Goal: Task Accomplishment & Management: Complete application form

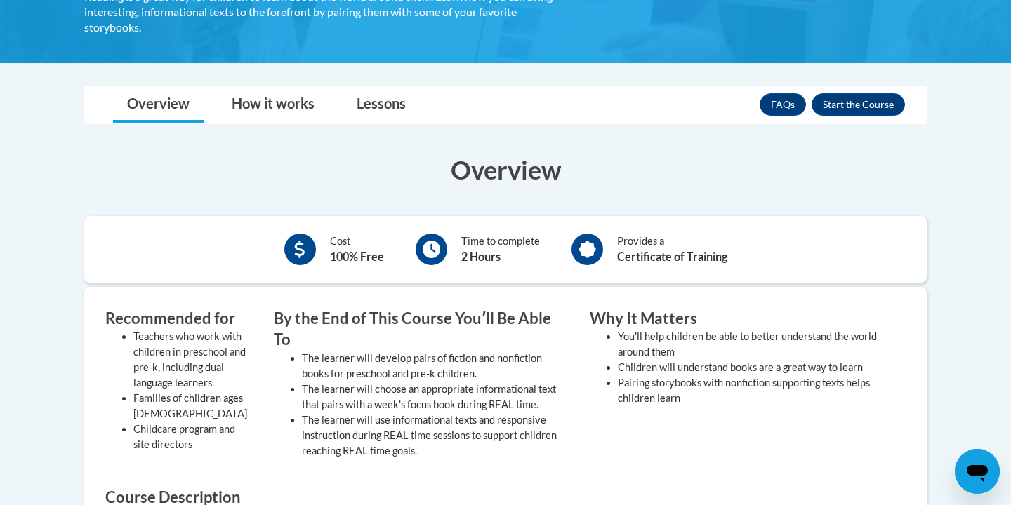
scroll to position [308, 0]
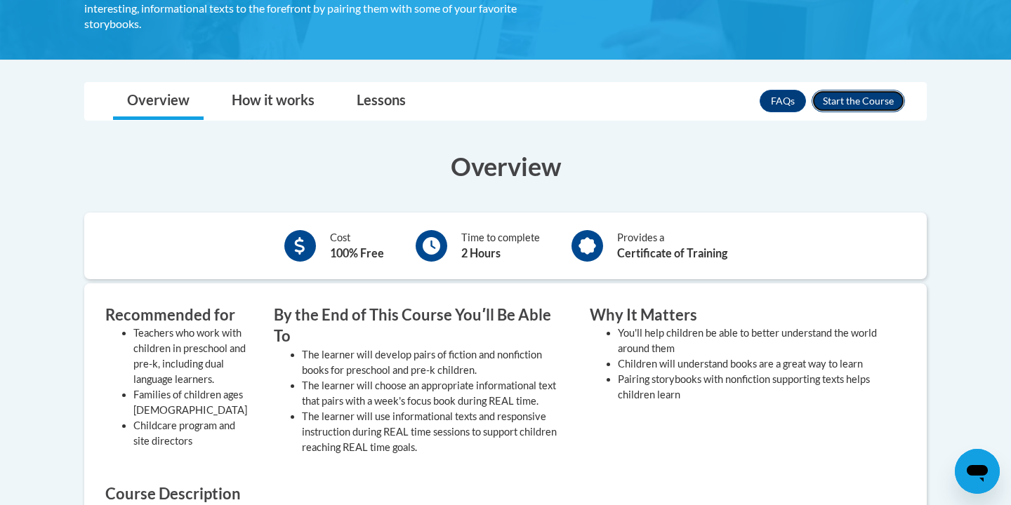
click at [840, 94] on button "Enroll" at bounding box center [857, 101] width 93 height 22
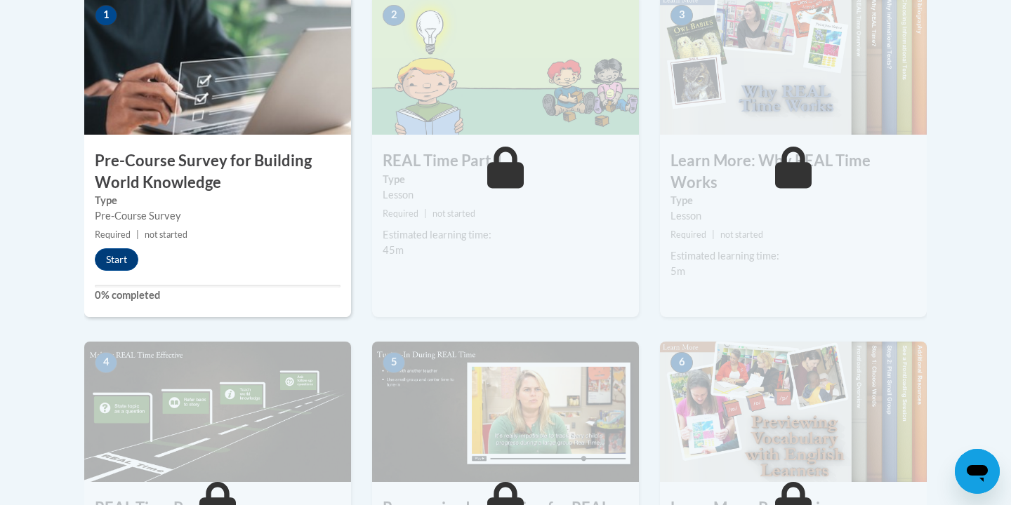
scroll to position [475, 0]
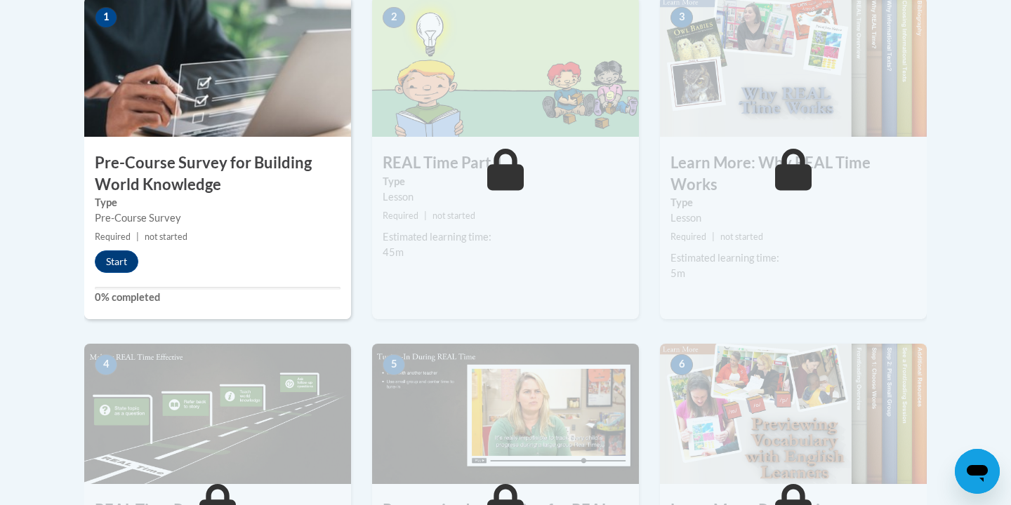
click at [648, 210] on div "2 REAL Time Part 1 Type Lesson Required | not started Estimated learning time: …" at bounding box center [505, 169] width 288 height 347
click at [125, 259] on button "Start" at bounding box center [117, 262] width 44 height 22
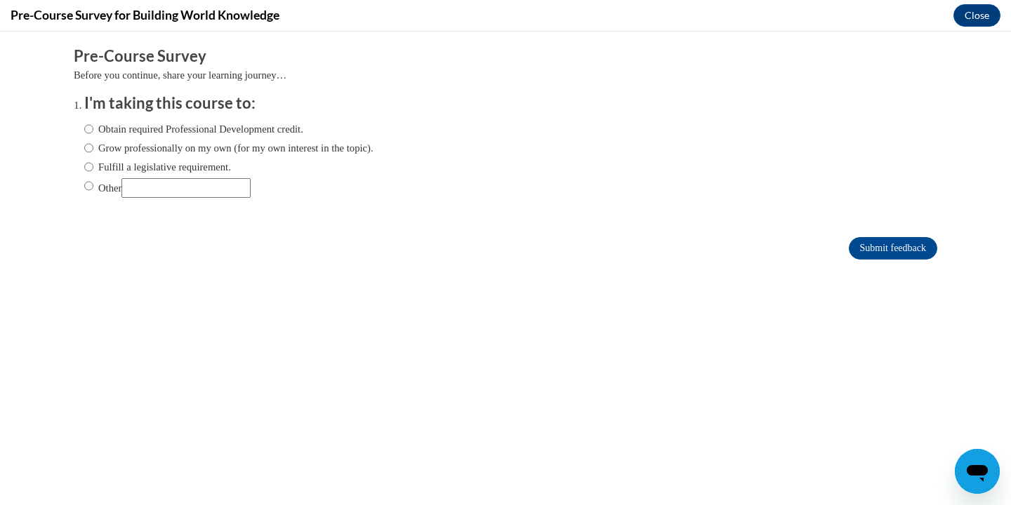
scroll to position [0, 0]
click at [167, 128] on label "Obtain required Professional Development credit." at bounding box center [193, 128] width 219 height 15
click at [93, 128] on input "Obtain required Professional Development credit." at bounding box center [88, 128] width 9 height 15
radio input "true"
click at [869, 252] on input "Submit feedback" at bounding box center [892, 248] width 88 height 22
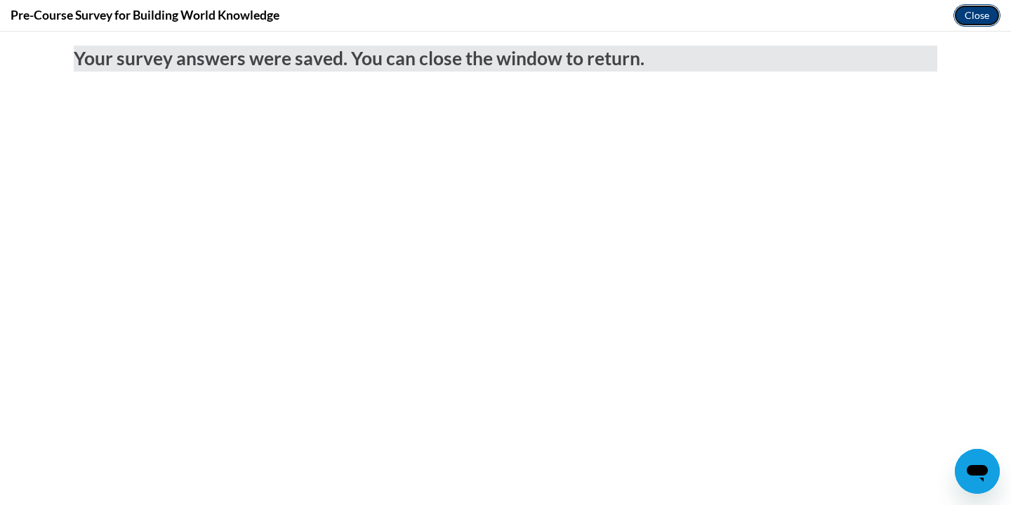
click at [985, 22] on button "Close" at bounding box center [976, 15] width 47 height 22
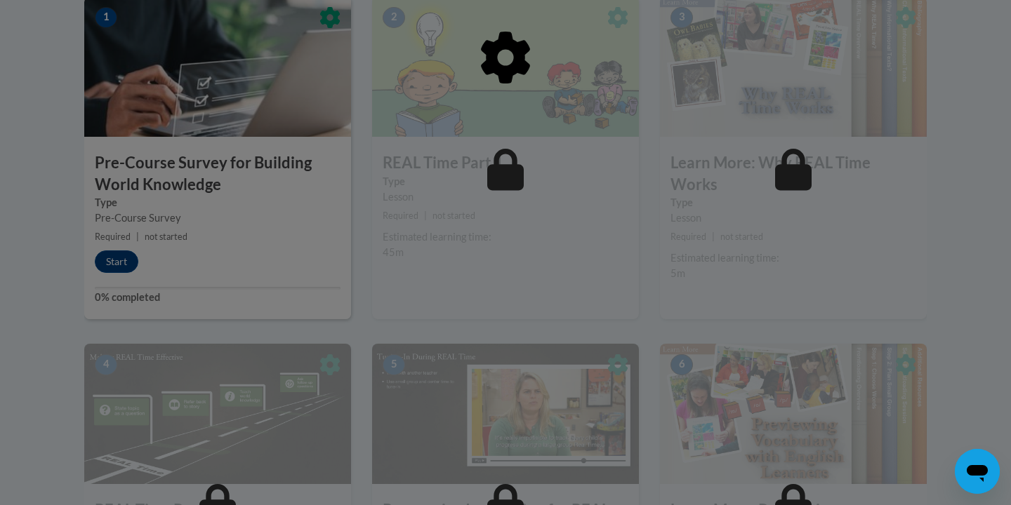
click at [736, 117] on div at bounding box center [505, 129] width 842 height 267
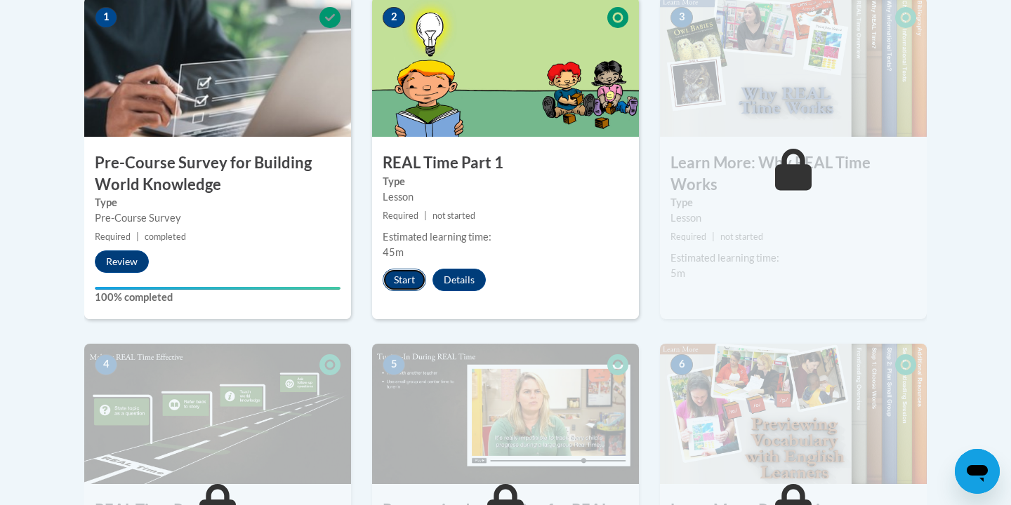
click at [413, 273] on button "Start" at bounding box center [404, 280] width 44 height 22
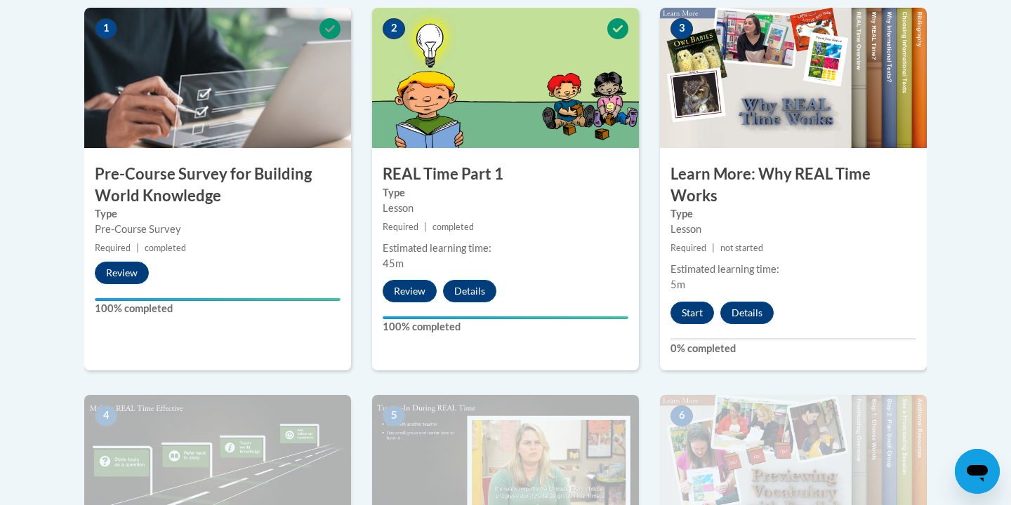
scroll to position [456, 0]
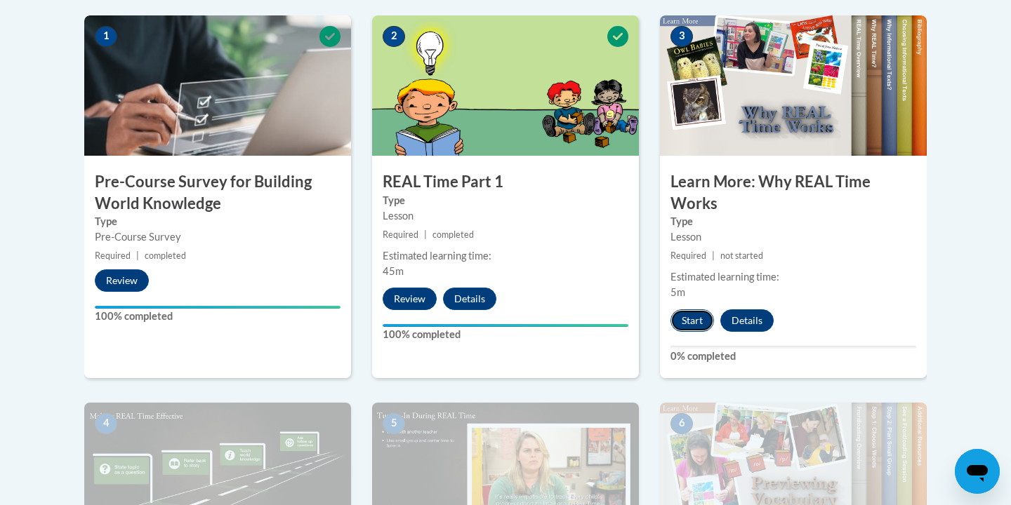
click at [691, 321] on button "Start" at bounding box center [692, 320] width 44 height 22
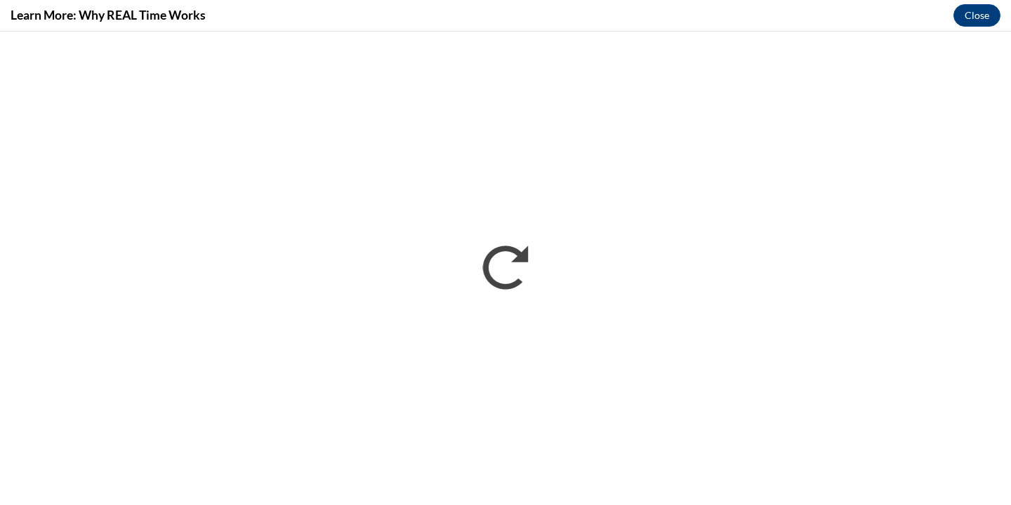
scroll to position [0, 0]
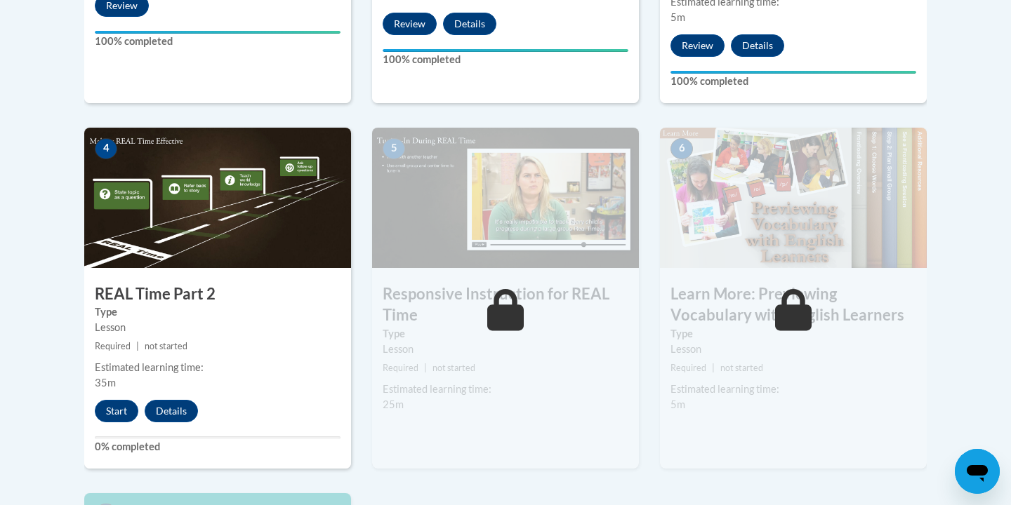
scroll to position [733, 0]
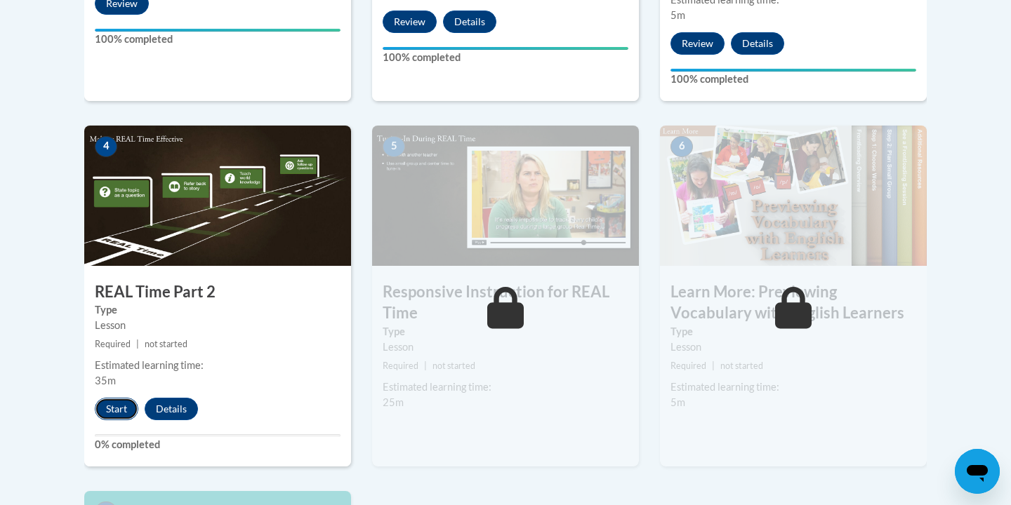
click at [119, 408] on button "Start" at bounding box center [117, 409] width 44 height 22
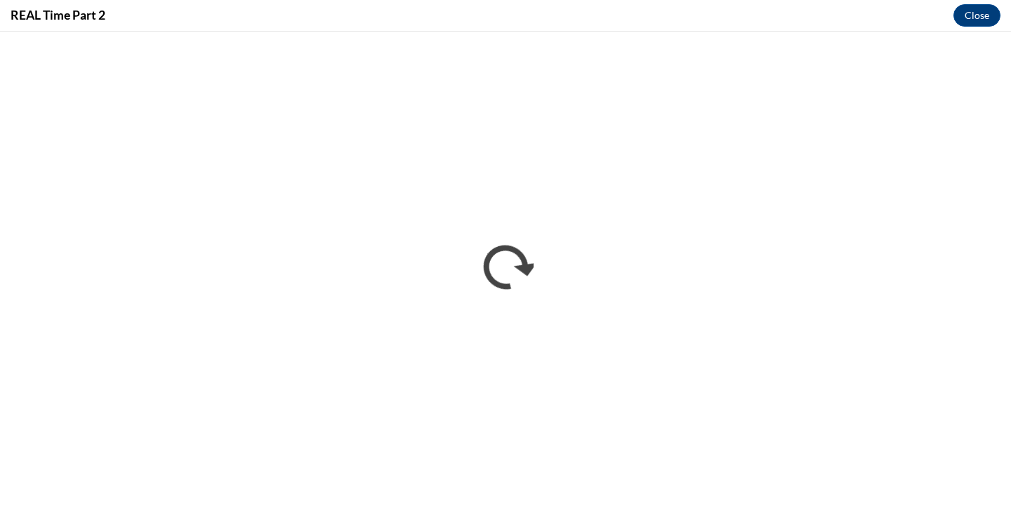
scroll to position [0, 0]
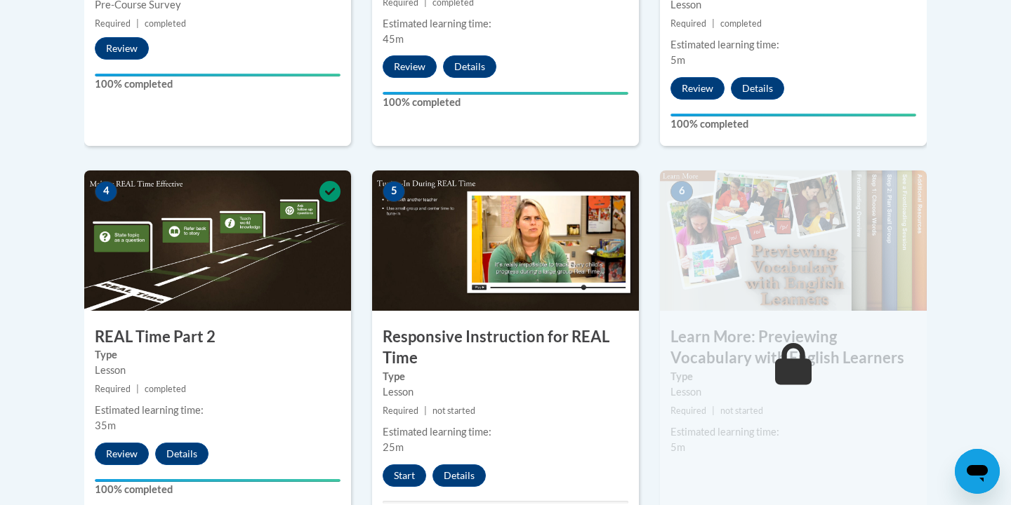
scroll to position [692, 0]
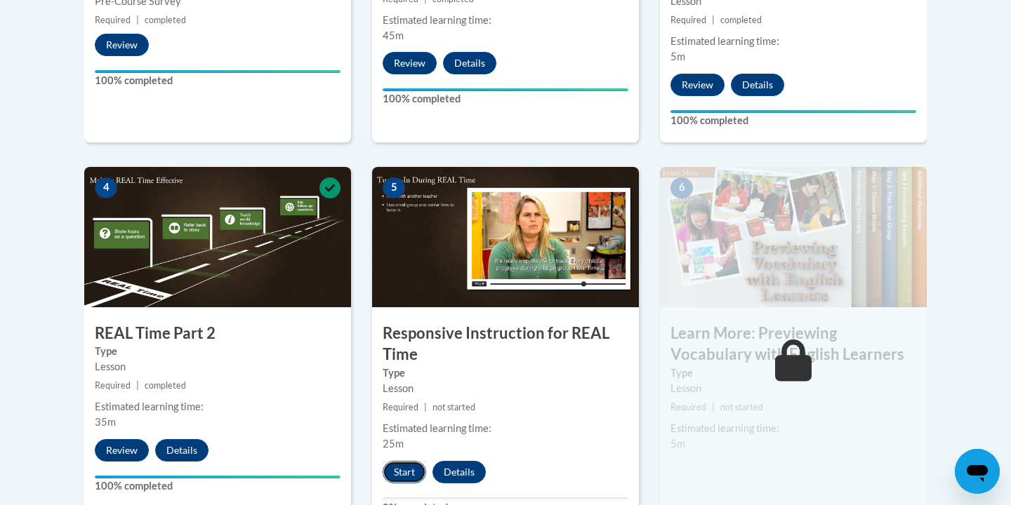
click at [414, 468] on button "Start" at bounding box center [404, 472] width 44 height 22
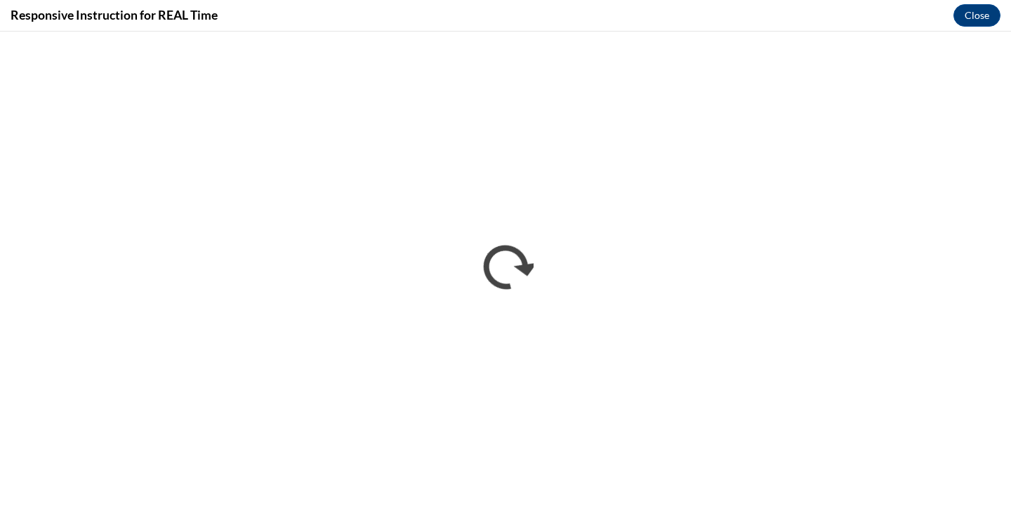
scroll to position [0, 0]
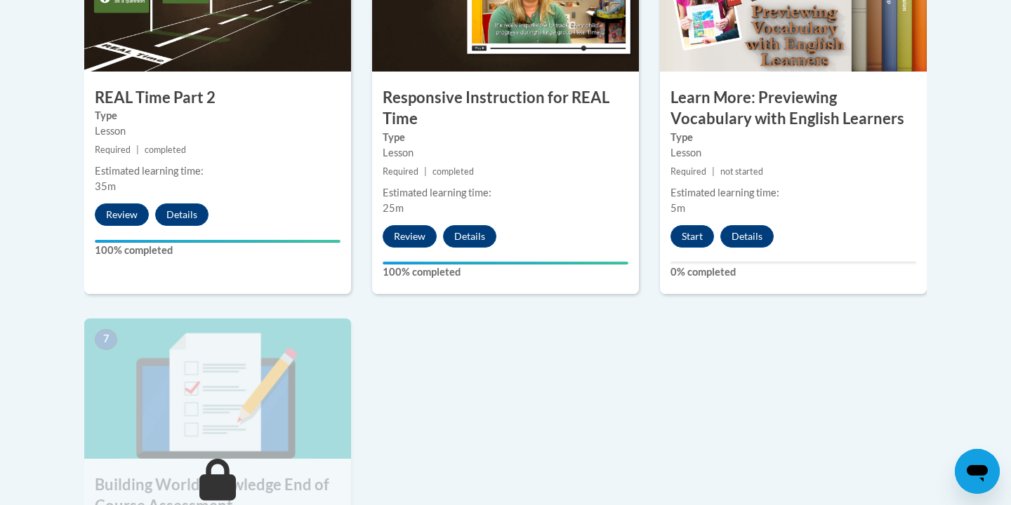
scroll to position [924, 0]
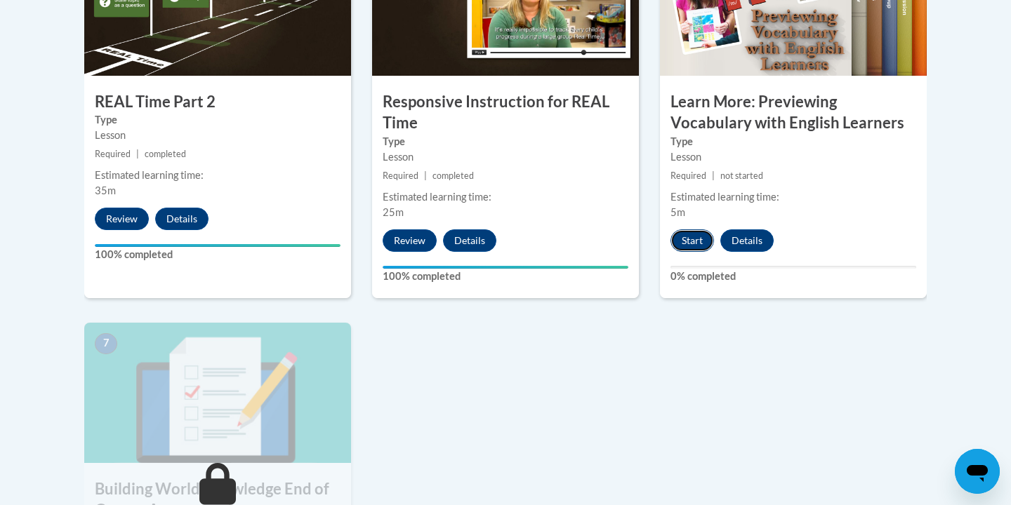
click at [691, 241] on button "Start" at bounding box center [692, 240] width 44 height 22
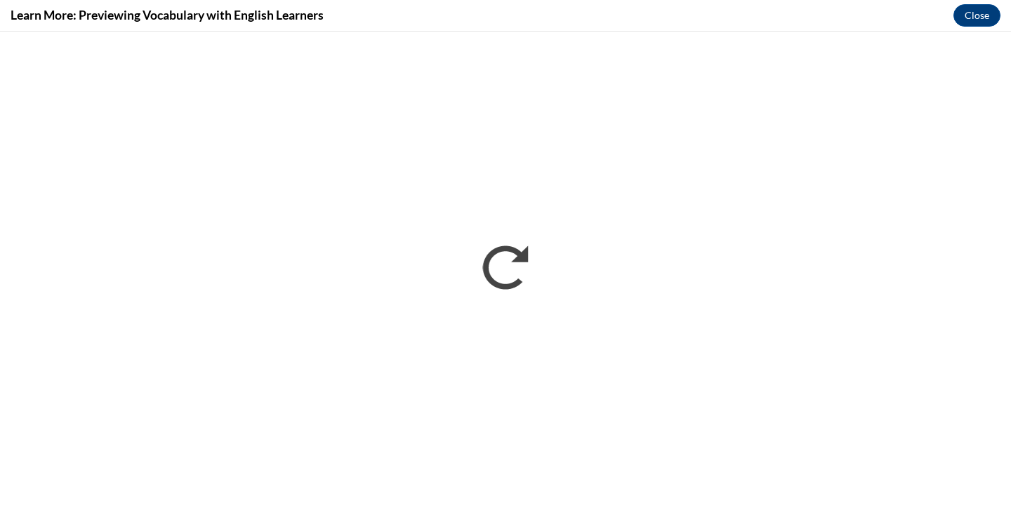
scroll to position [0, 0]
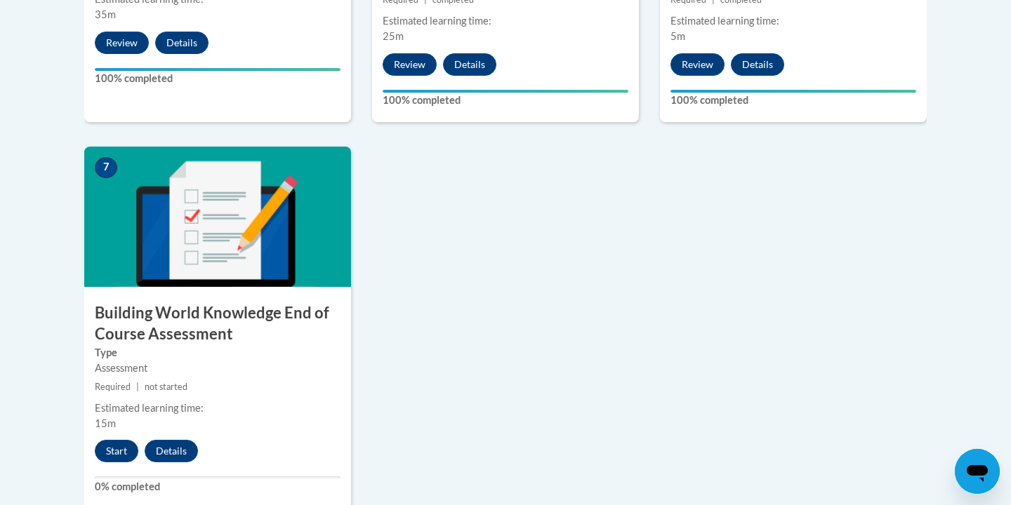
scroll to position [1102, 0]
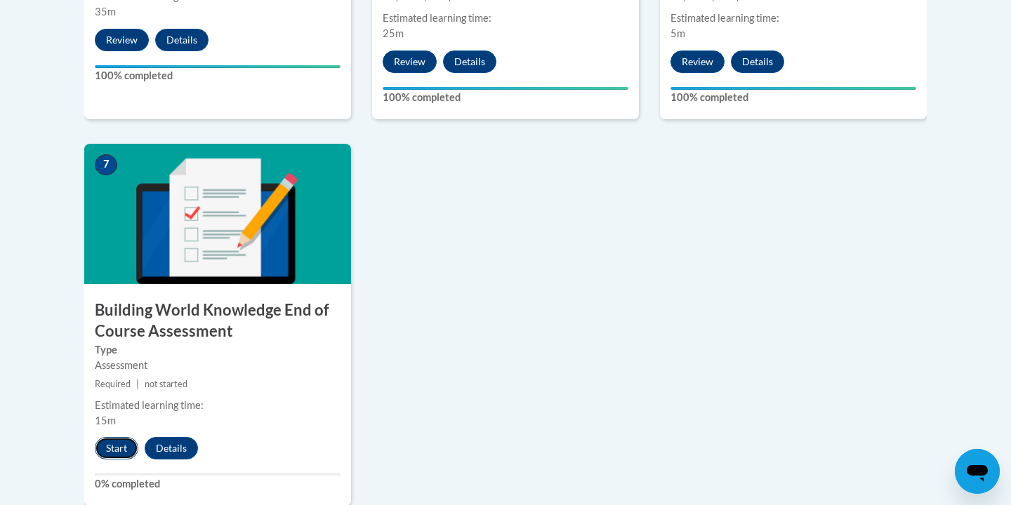
click at [128, 446] on button "Start" at bounding box center [117, 448] width 44 height 22
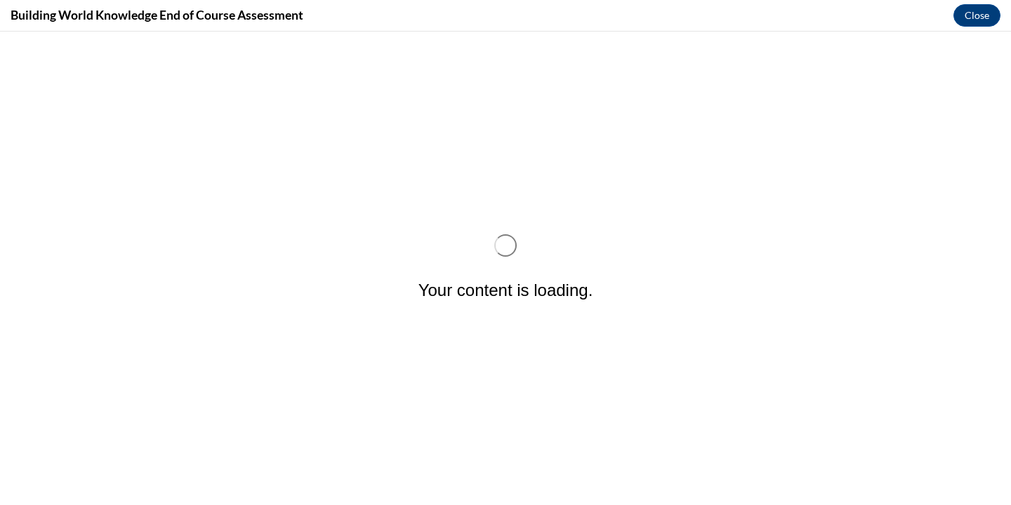
scroll to position [0, 0]
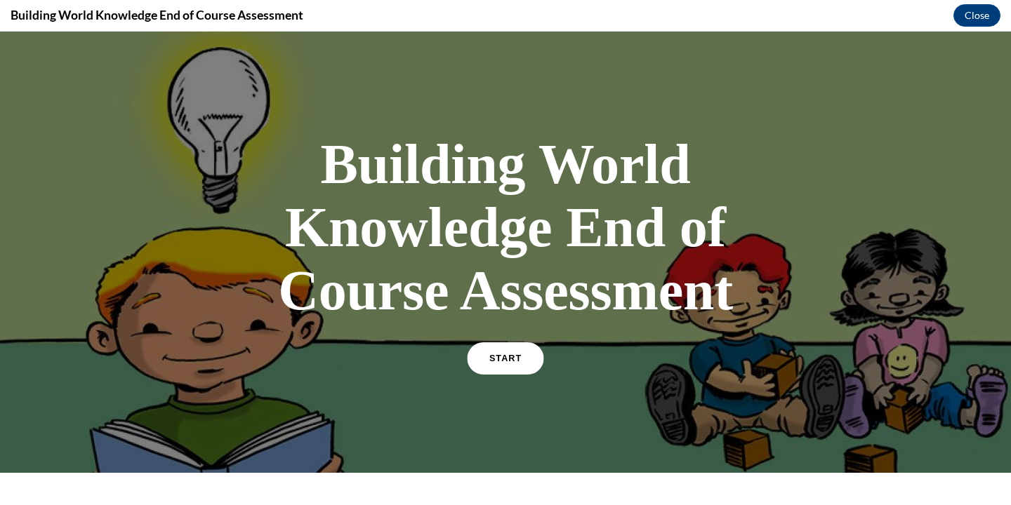
click at [524, 364] on link "START" at bounding box center [505, 358] width 76 height 32
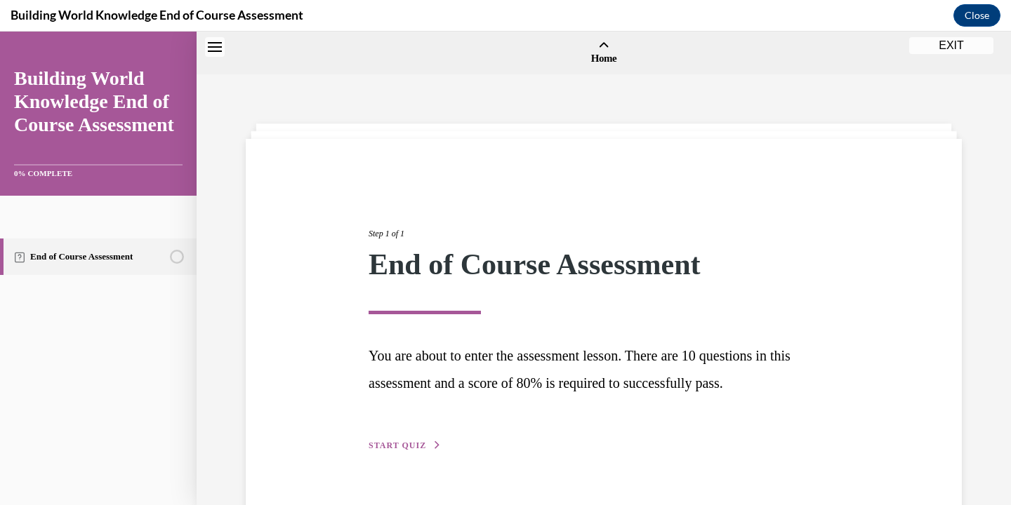
scroll to position [44, 0]
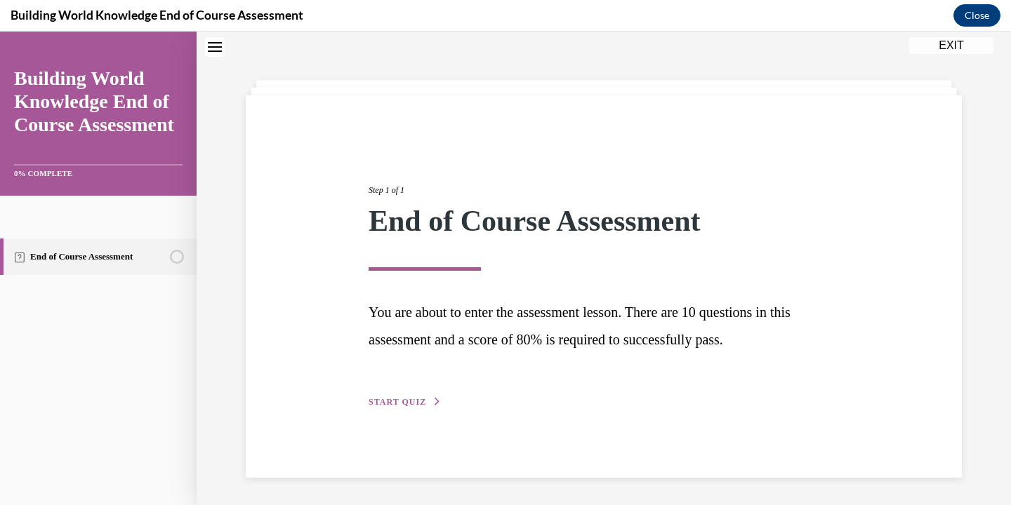
click at [427, 392] on div "Step 1 of 1 End of Course Assessment You are about to enter the assessment less…" at bounding box center [603, 281] width 491 height 258
click at [425, 402] on button "START QUIZ" at bounding box center [404, 402] width 73 height 13
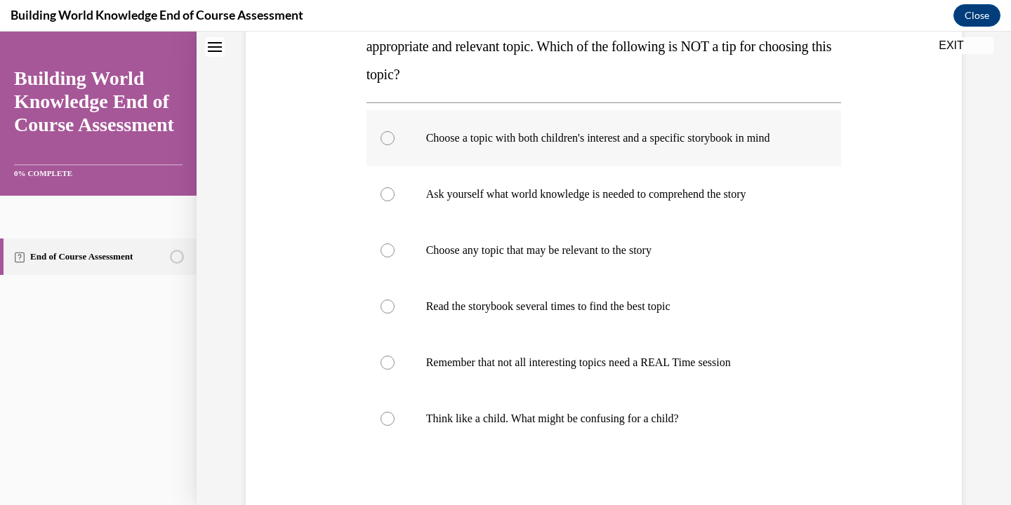
scroll to position [277, 0]
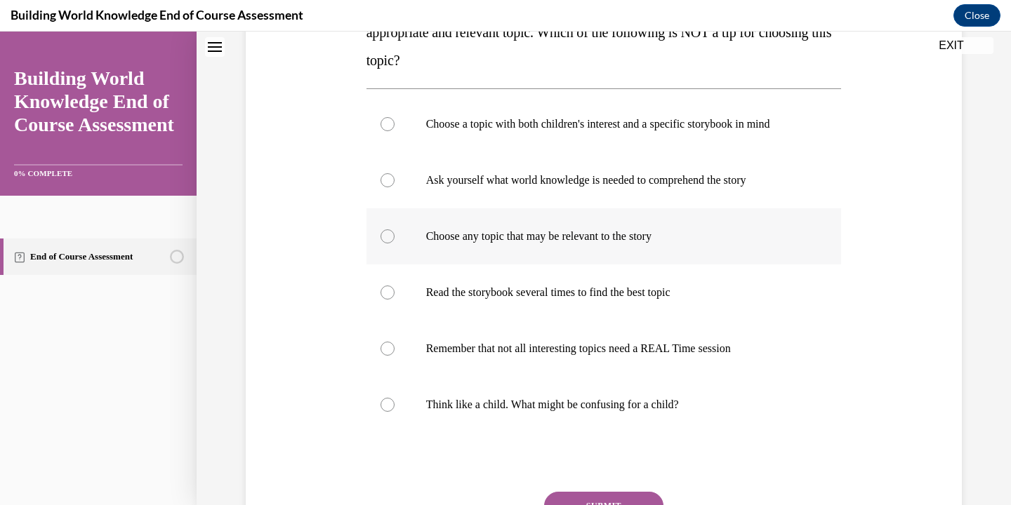
click at [517, 237] on p "Choose any topic that may be relevant to the story" at bounding box center [616, 236] width 380 height 14
click at [394, 237] on input "Choose any topic that may be relevant to the story" at bounding box center [387, 236] width 14 height 14
radio input "true"
click at [625, 500] on button "SUBMIT" at bounding box center [603, 506] width 119 height 28
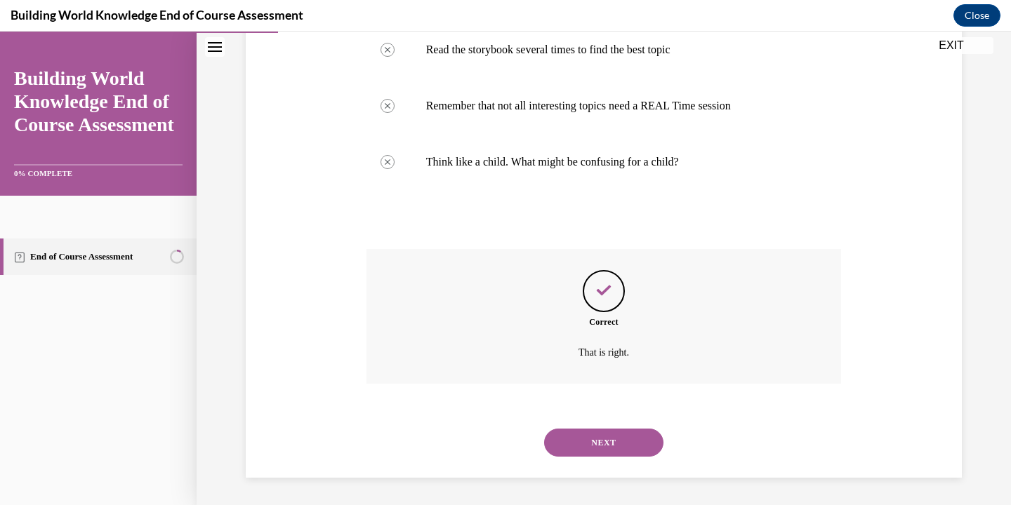
scroll to position [521, 0]
click at [608, 434] on button "NEXT" at bounding box center [603, 442] width 119 height 28
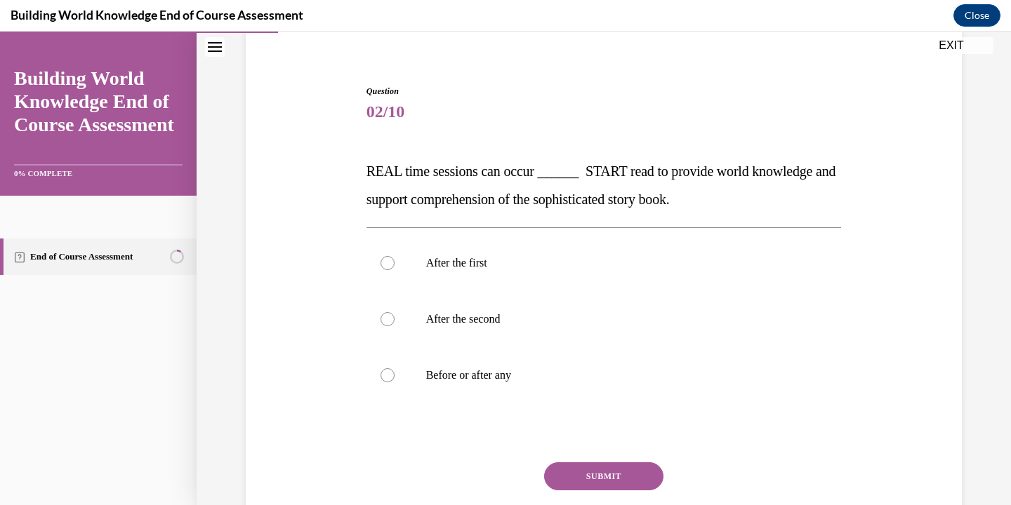
scroll to position [116, 0]
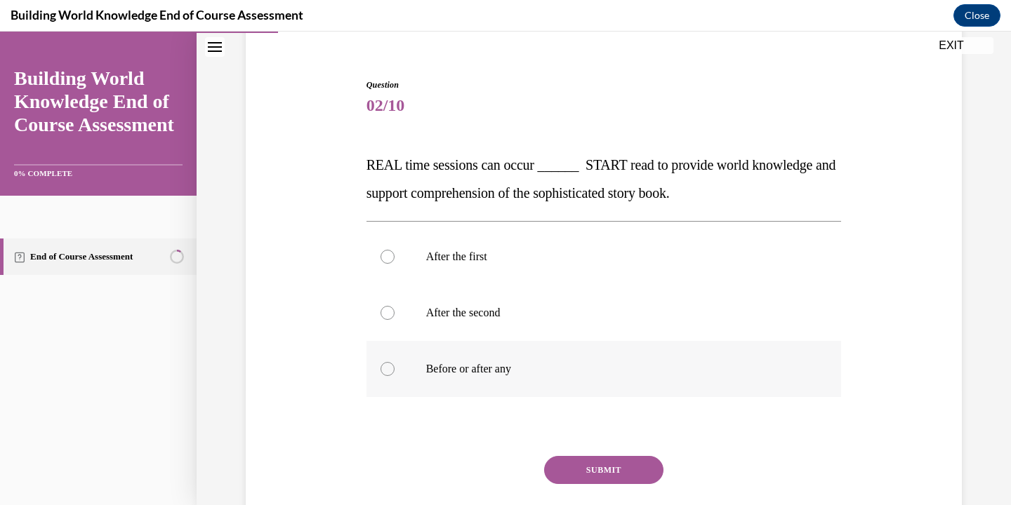
click at [512, 370] on p "Before or after any" at bounding box center [616, 369] width 380 height 14
click at [394, 370] on input "Before or after any" at bounding box center [387, 369] width 14 height 14
radio input "true"
click at [599, 467] on button "SUBMIT" at bounding box center [603, 470] width 119 height 28
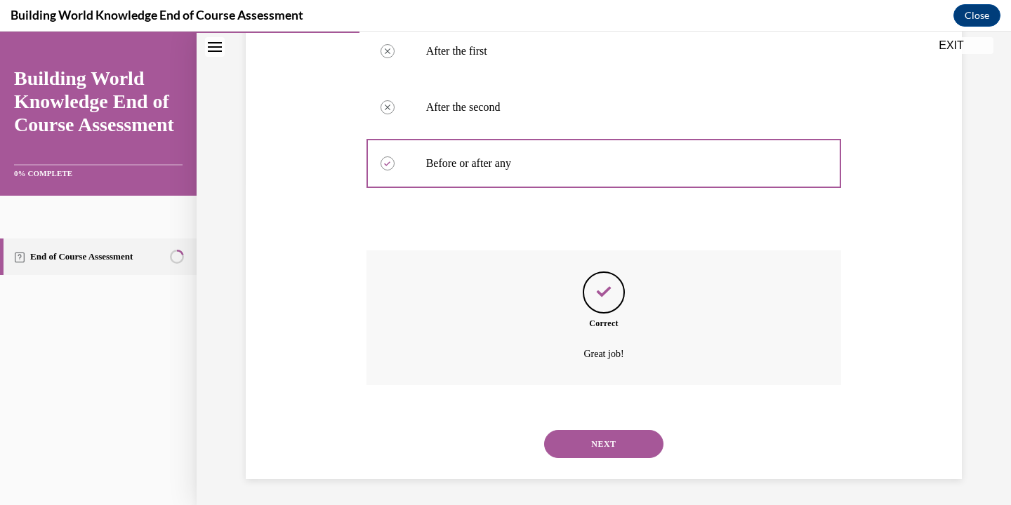
scroll to position [324, 0]
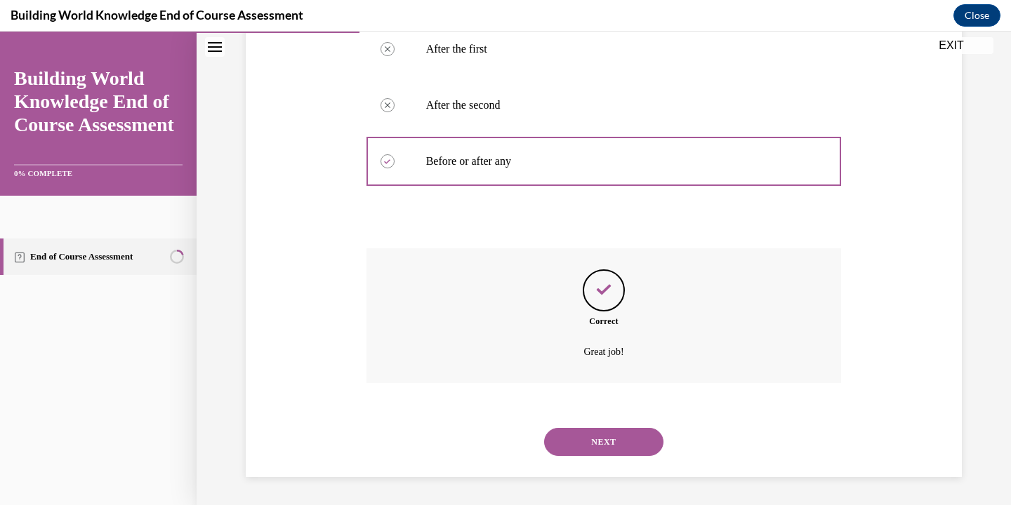
click at [599, 446] on button "NEXT" at bounding box center [603, 442] width 119 height 28
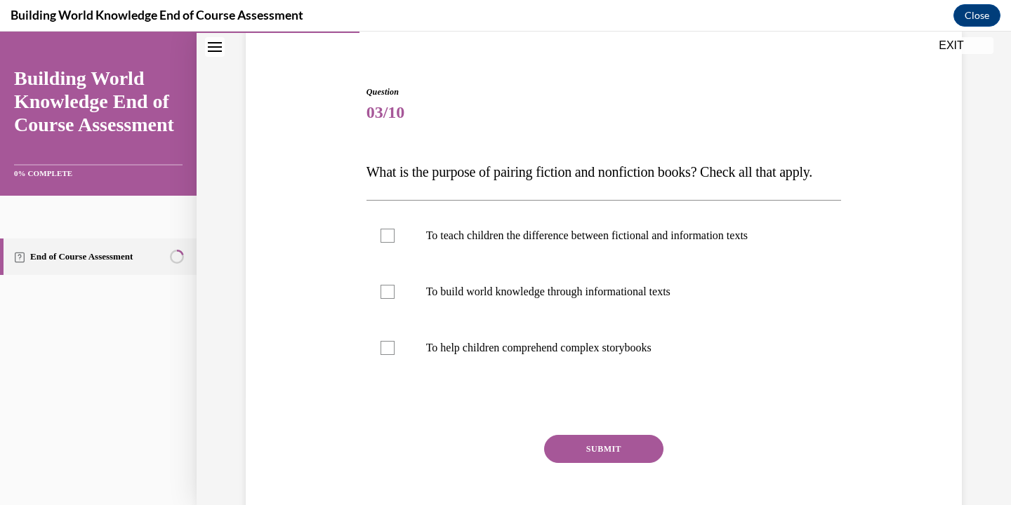
scroll to position [111, 0]
click at [585, 255] on label "To teach children the difference between fictional and information texts" at bounding box center [603, 234] width 475 height 56
click at [394, 241] on input "To teach children the difference between fictional and information texts" at bounding box center [387, 234] width 14 height 14
checkbox input "true"
click at [596, 462] on button "SUBMIT" at bounding box center [603, 448] width 119 height 28
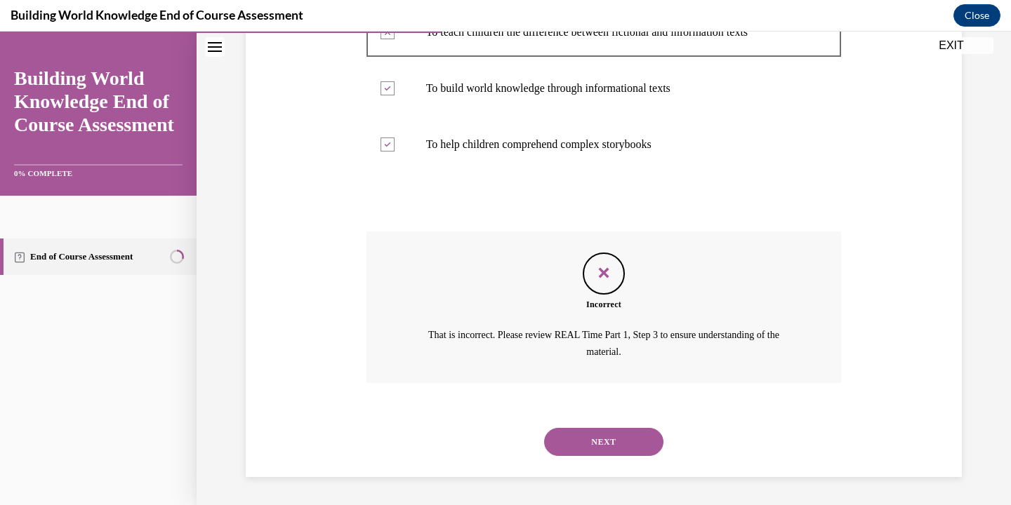
scroll to position [328, 0]
click at [592, 451] on button "NEXT" at bounding box center [603, 442] width 119 height 28
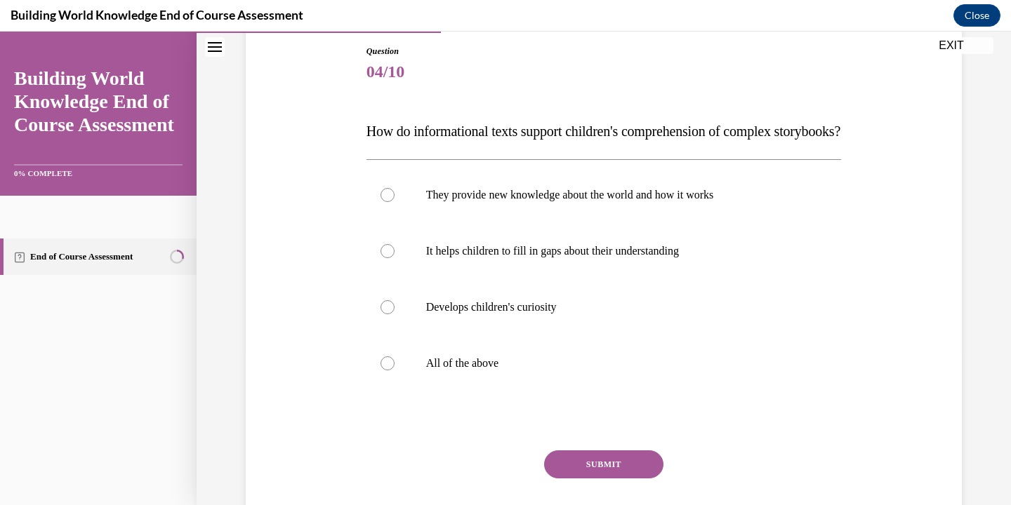
scroll to position [154, 0]
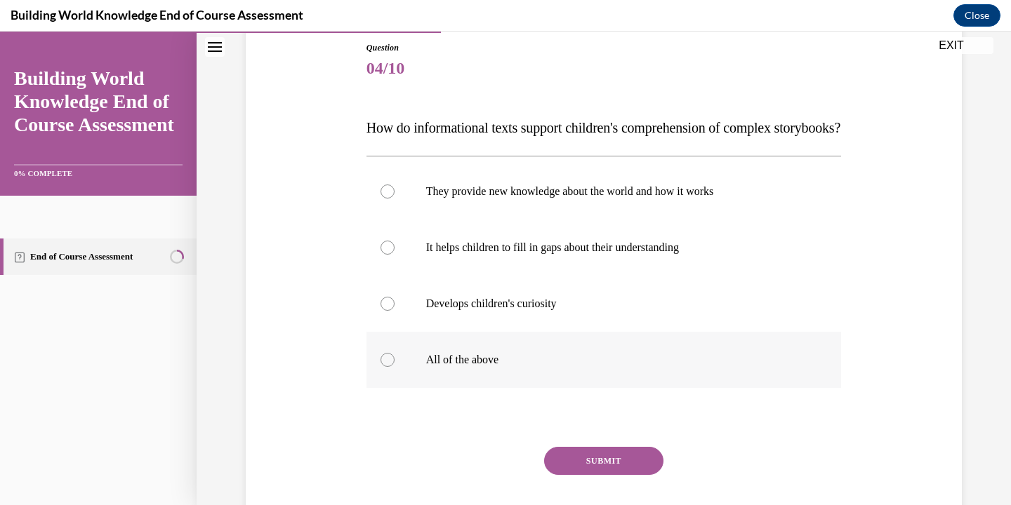
click at [555, 388] on label "All of the above" at bounding box center [603, 360] width 475 height 56
click at [394, 367] on input "All of the above" at bounding box center [387, 360] width 14 height 14
radio input "true"
click at [568, 475] on button "SUBMIT" at bounding box center [603, 461] width 119 height 28
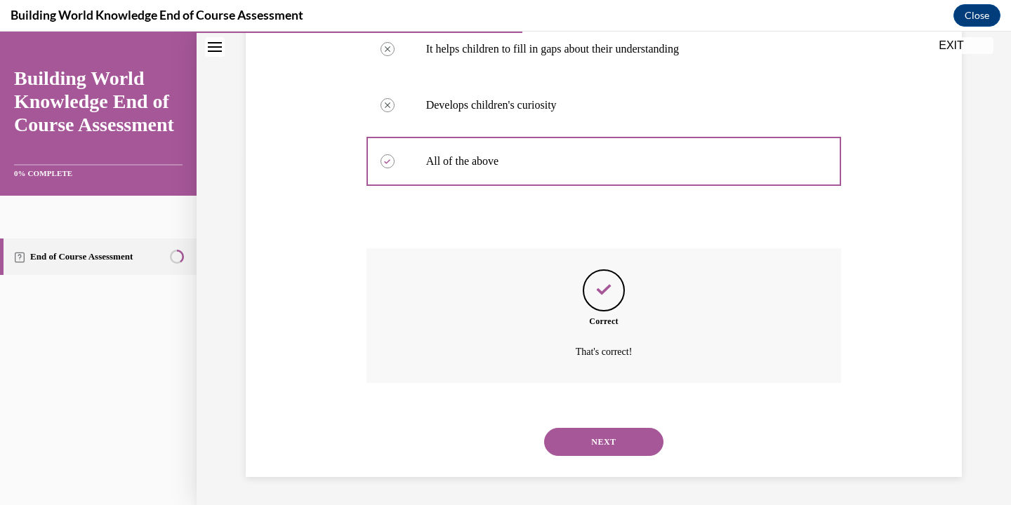
scroll to position [380, 0]
click at [597, 452] on button "NEXT" at bounding box center [603, 442] width 119 height 28
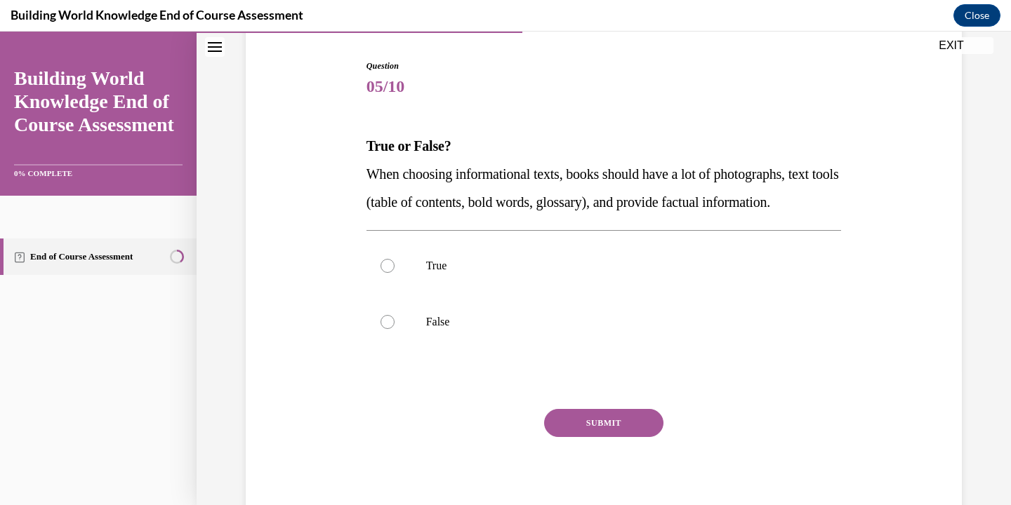
scroll to position [140, 0]
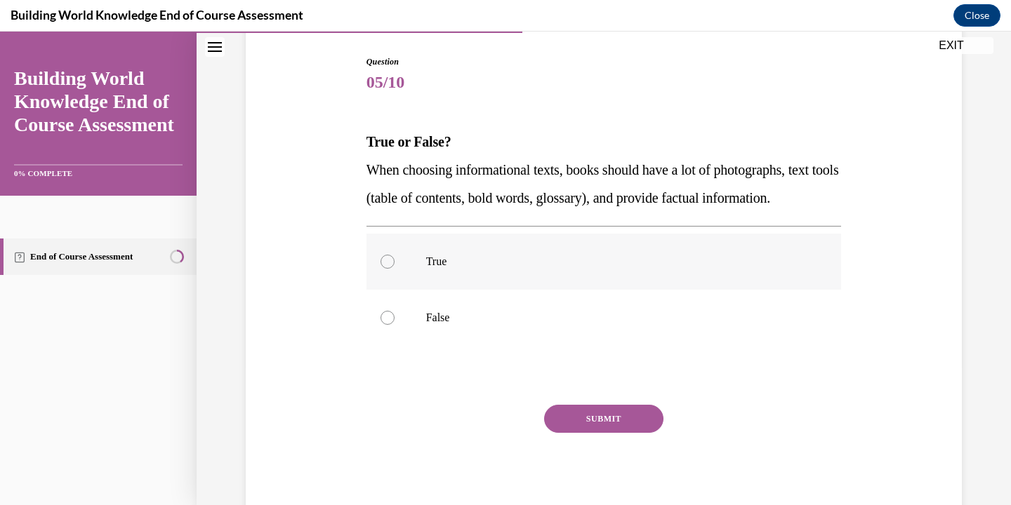
click at [509, 290] on label "True" at bounding box center [603, 262] width 475 height 56
click at [394, 269] on input "True" at bounding box center [387, 262] width 14 height 14
radio input "true"
click at [571, 433] on button "SUBMIT" at bounding box center [603, 419] width 119 height 28
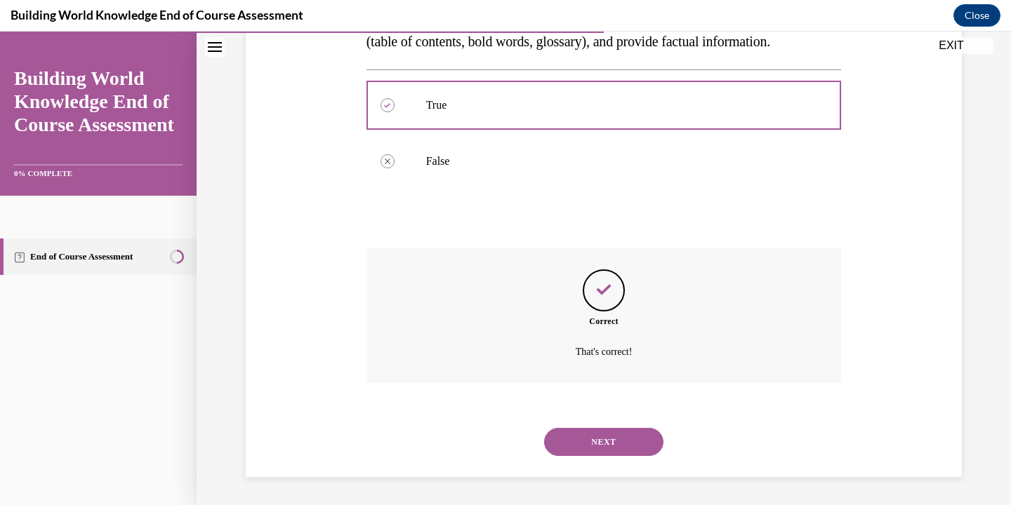
scroll to position [324, 0]
click at [584, 438] on button "NEXT" at bounding box center [603, 442] width 119 height 28
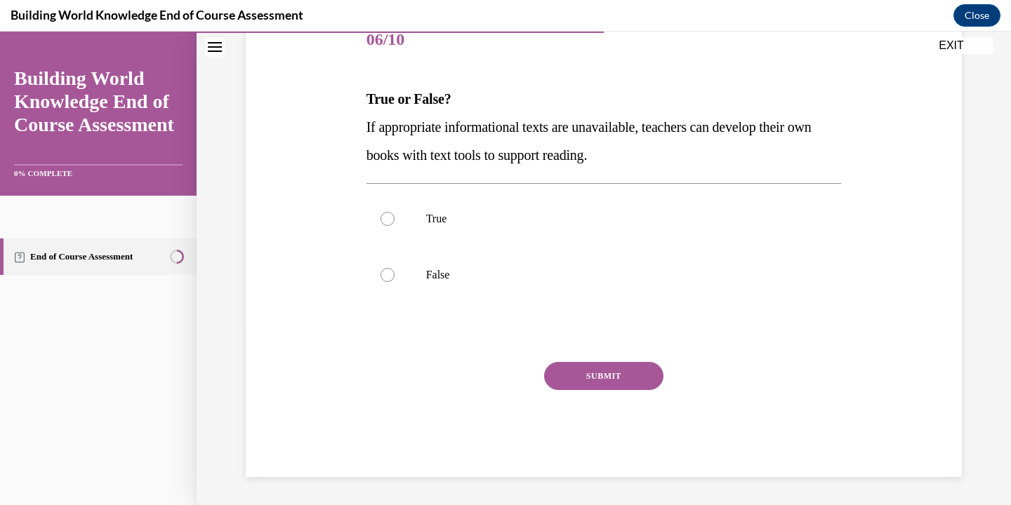
scroll to position [156, 0]
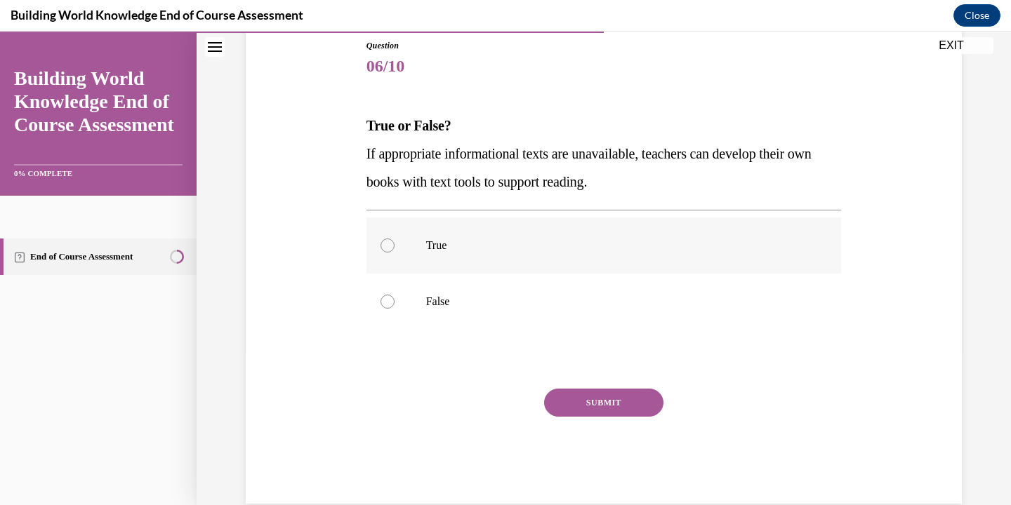
click at [483, 254] on label "True" at bounding box center [603, 246] width 475 height 56
click at [394, 253] on input "True" at bounding box center [387, 246] width 14 height 14
radio input "true"
click at [561, 397] on button "SUBMIT" at bounding box center [603, 403] width 119 height 28
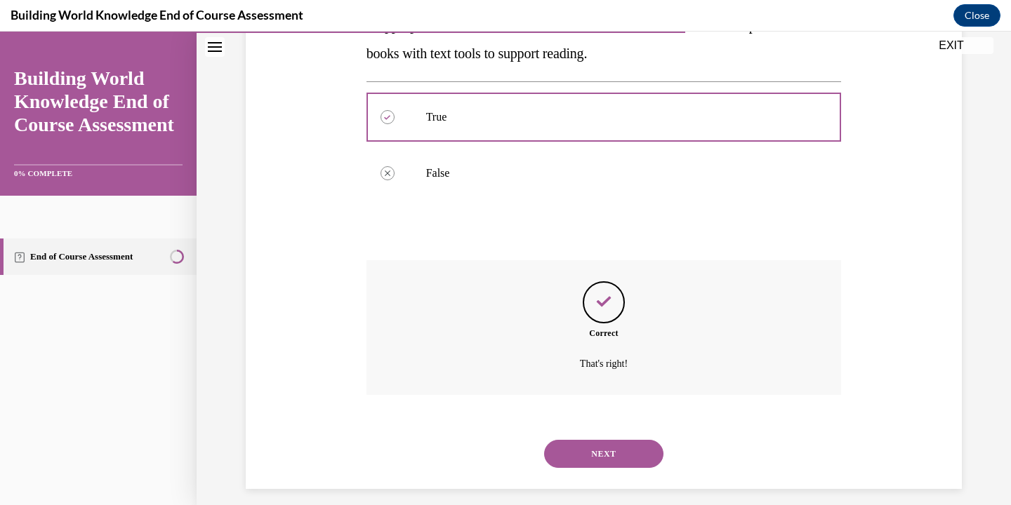
scroll to position [296, 0]
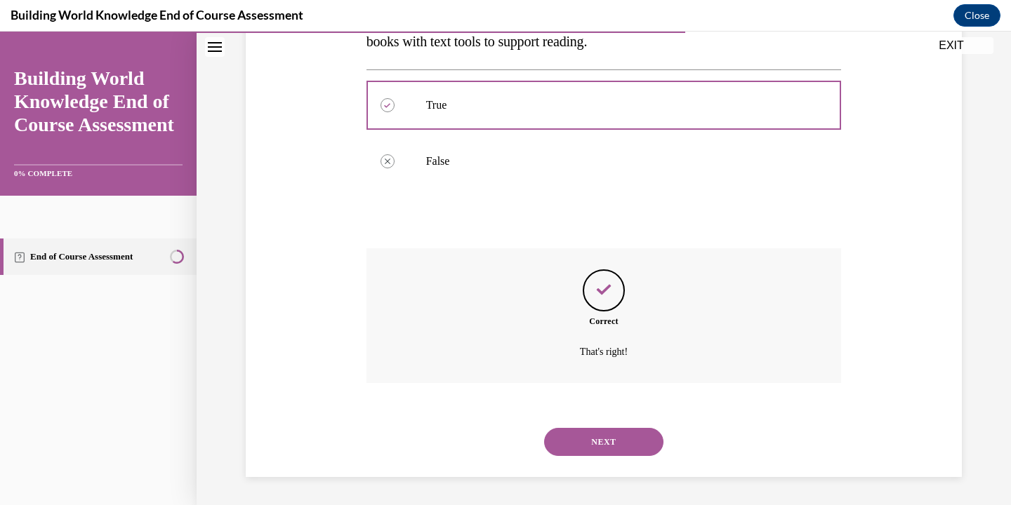
click at [589, 446] on button "NEXT" at bounding box center [603, 442] width 119 height 28
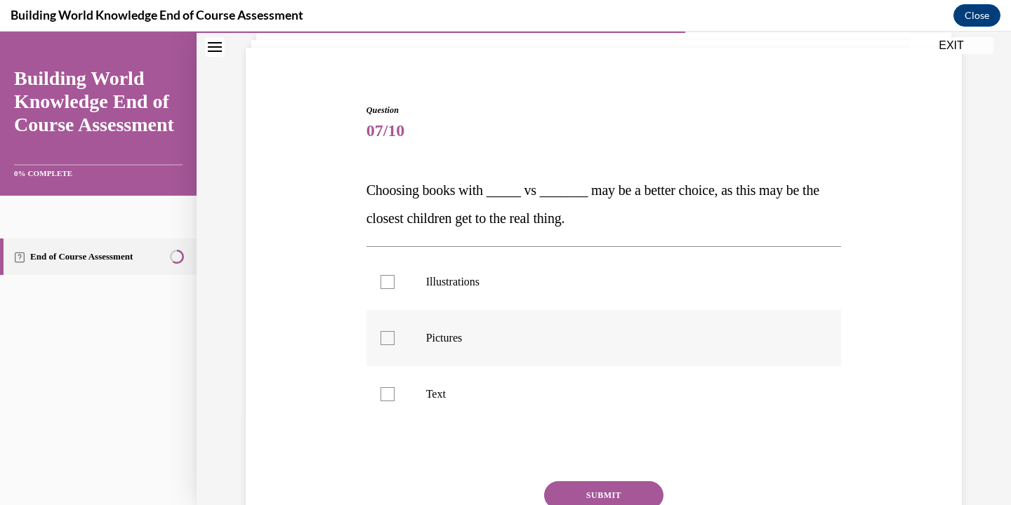
scroll to position [110, 0]
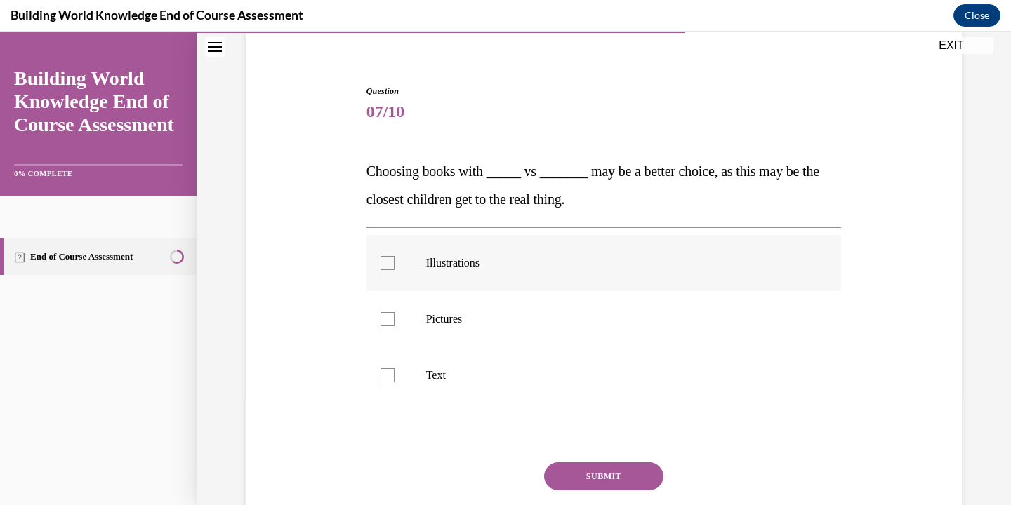
click at [545, 248] on label "Illustrations" at bounding box center [603, 263] width 475 height 56
click at [394, 256] on input "Illustrations" at bounding box center [387, 263] width 14 height 14
checkbox input "true"
click at [541, 314] on p "Pictures" at bounding box center [616, 319] width 380 height 14
click at [394, 314] on input "Pictures" at bounding box center [387, 319] width 14 height 14
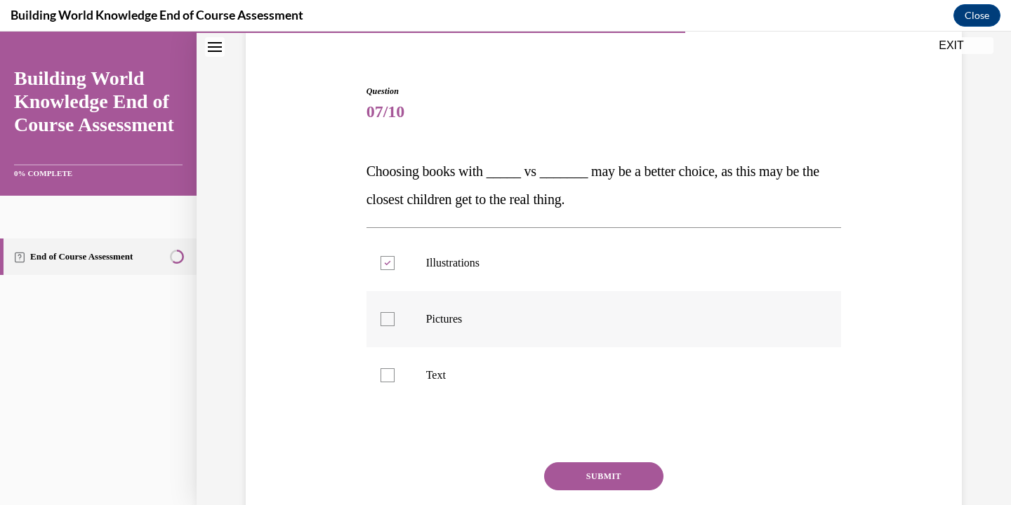
checkbox input "true"
click at [594, 470] on button "SUBMIT" at bounding box center [603, 476] width 119 height 28
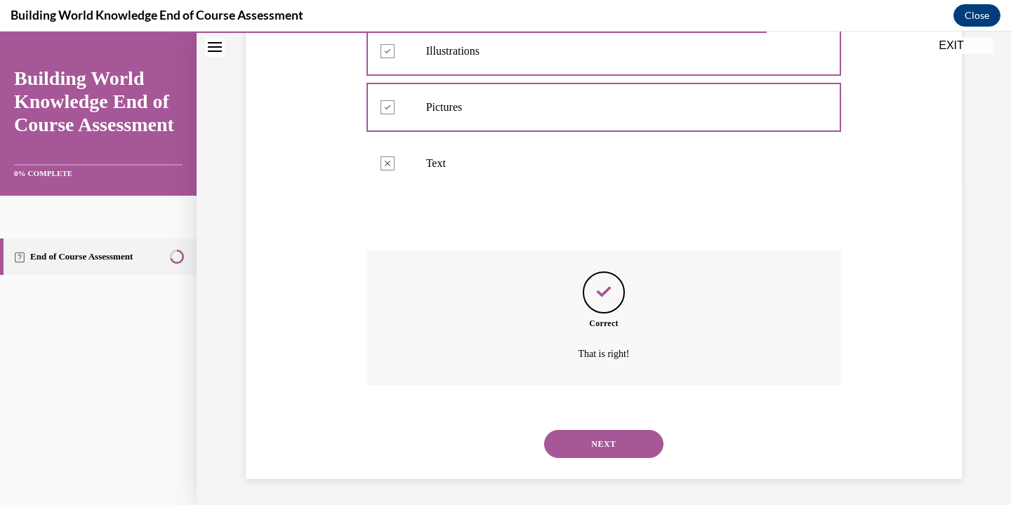
scroll to position [324, 0]
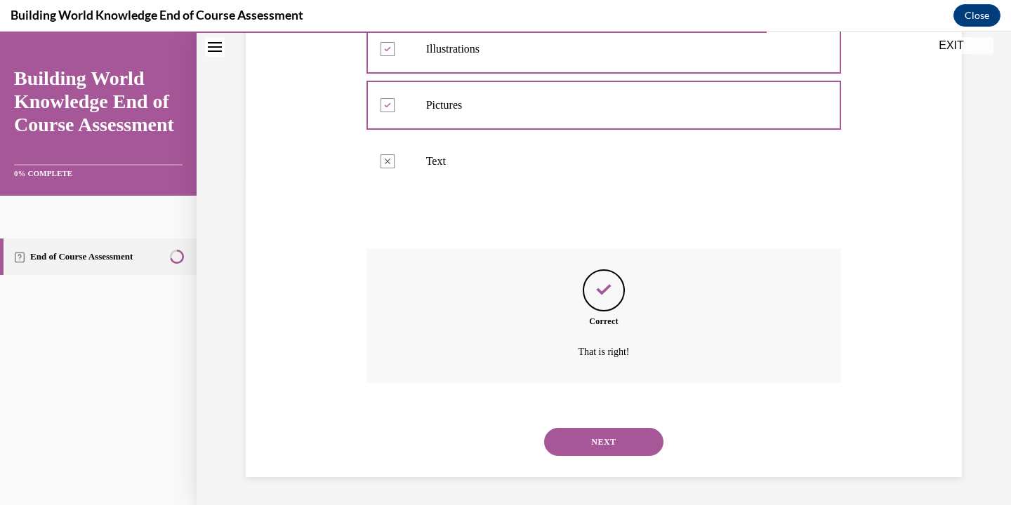
click at [598, 448] on button "NEXT" at bounding box center [603, 442] width 119 height 28
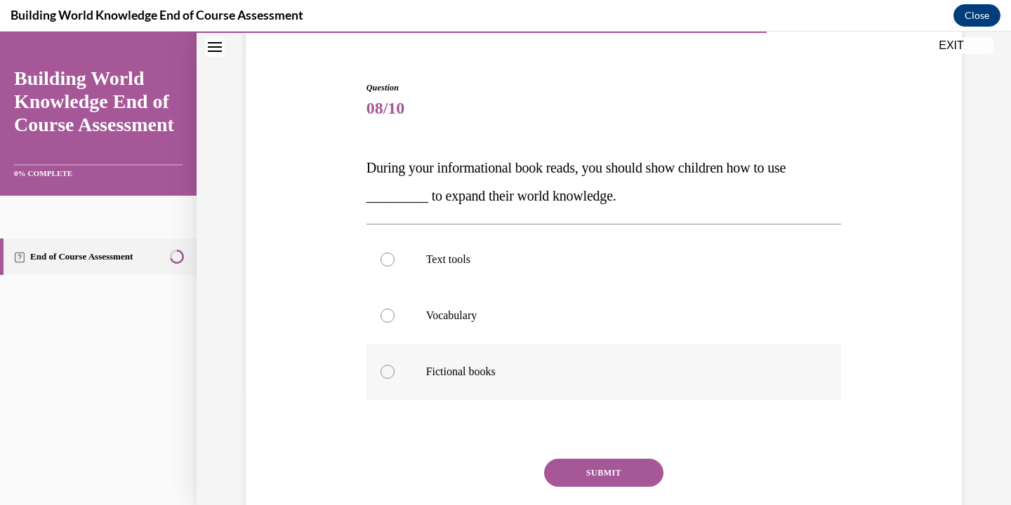
scroll to position [135, 0]
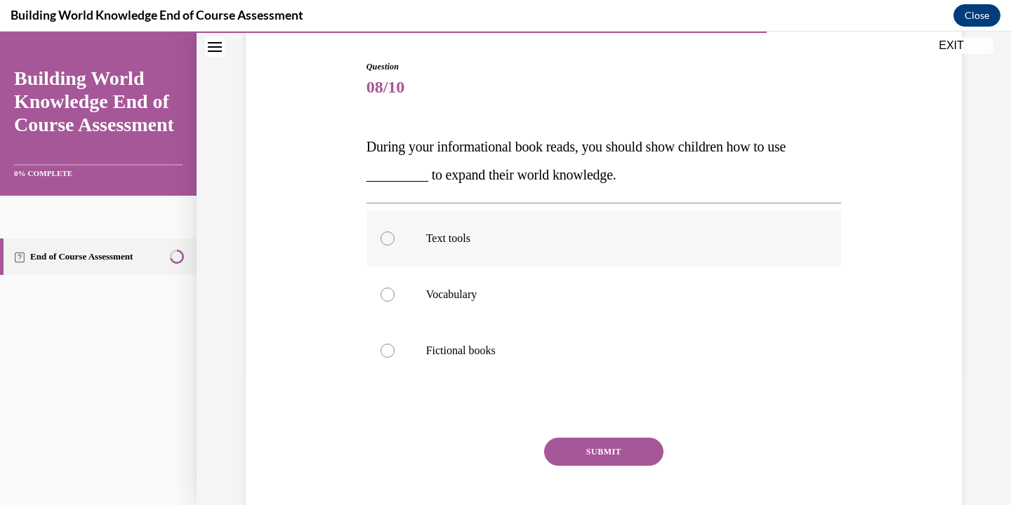
click at [530, 260] on label "Text tools" at bounding box center [603, 239] width 475 height 56
click at [394, 246] on input "Text tools" at bounding box center [387, 239] width 14 height 14
radio input "true"
click at [578, 453] on button "SUBMIT" at bounding box center [603, 452] width 119 height 28
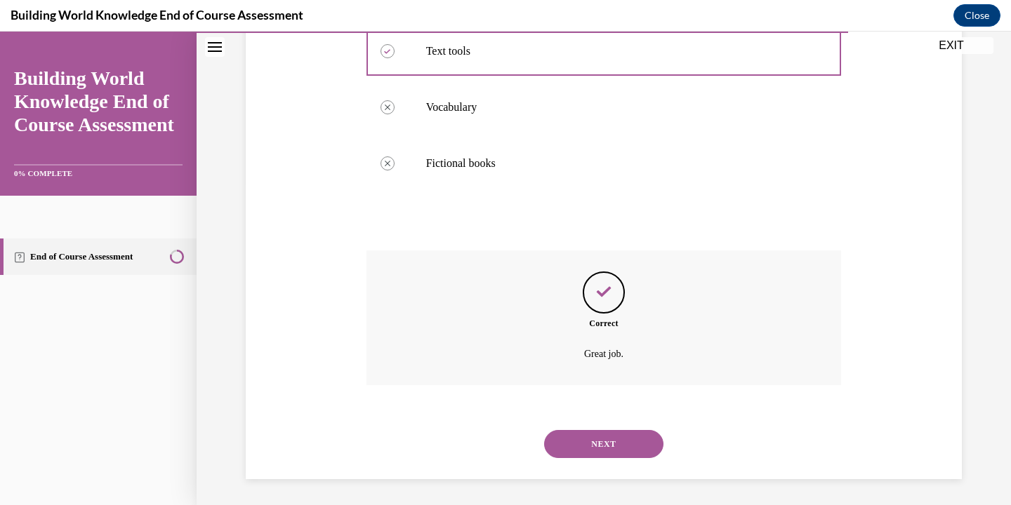
scroll to position [324, 0]
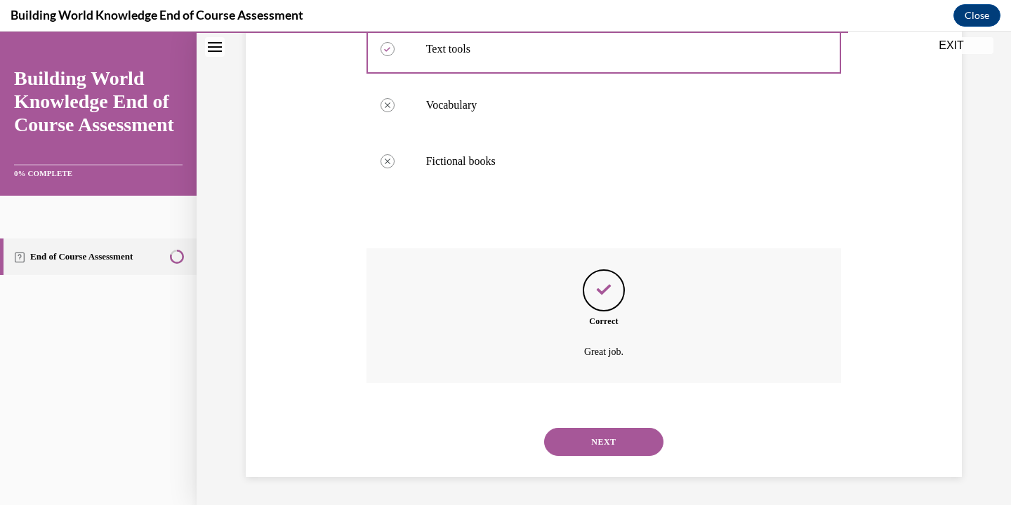
click at [595, 441] on button "NEXT" at bounding box center [603, 442] width 119 height 28
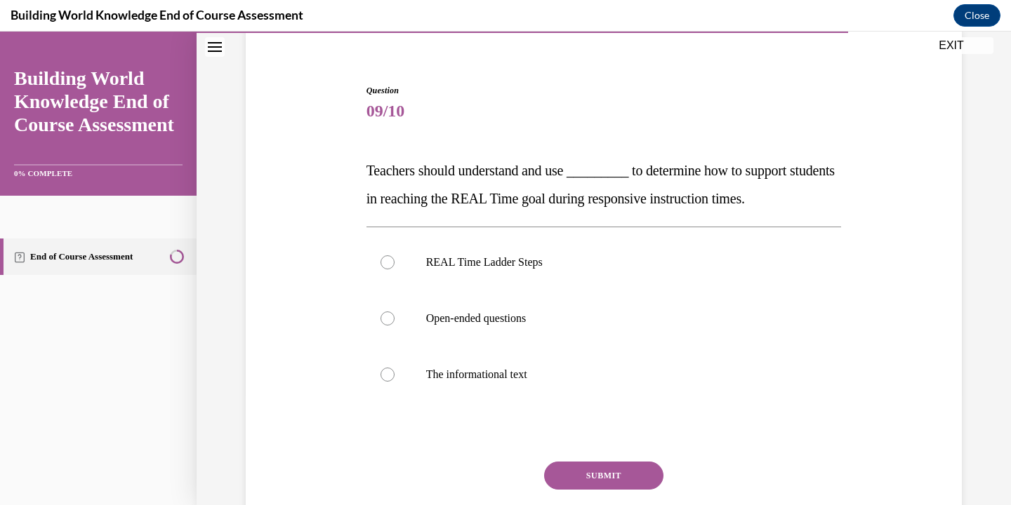
scroll to position [118, 0]
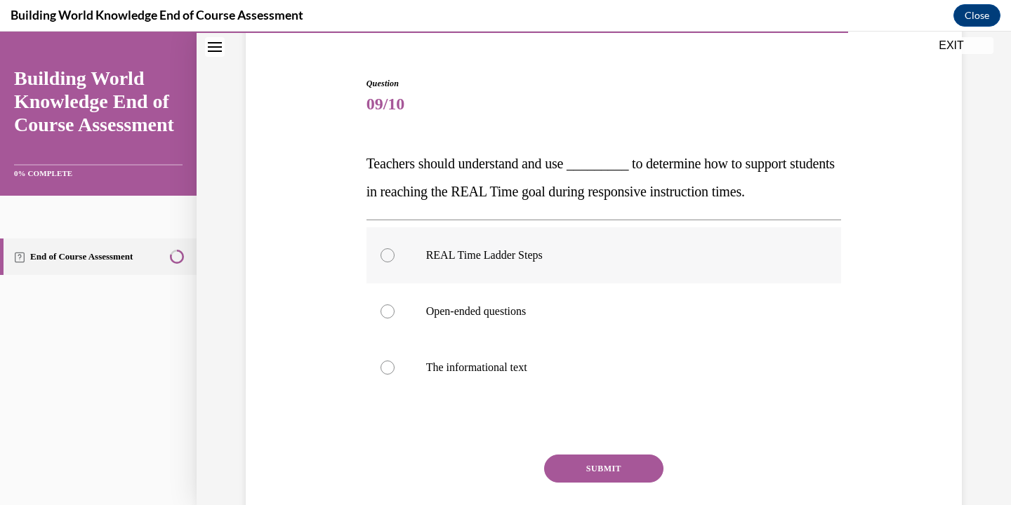
click at [564, 261] on p "REAL Time Ladder Steps" at bounding box center [616, 255] width 380 height 14
click at [394, 261] on input "REAL Time Ladder Steps" at bounding box center [387, 255] width 14 height 14
radio input "true"
click at [588, 460] on button "SUBMIT" at bounding box center [603, 469] width 119 height 28
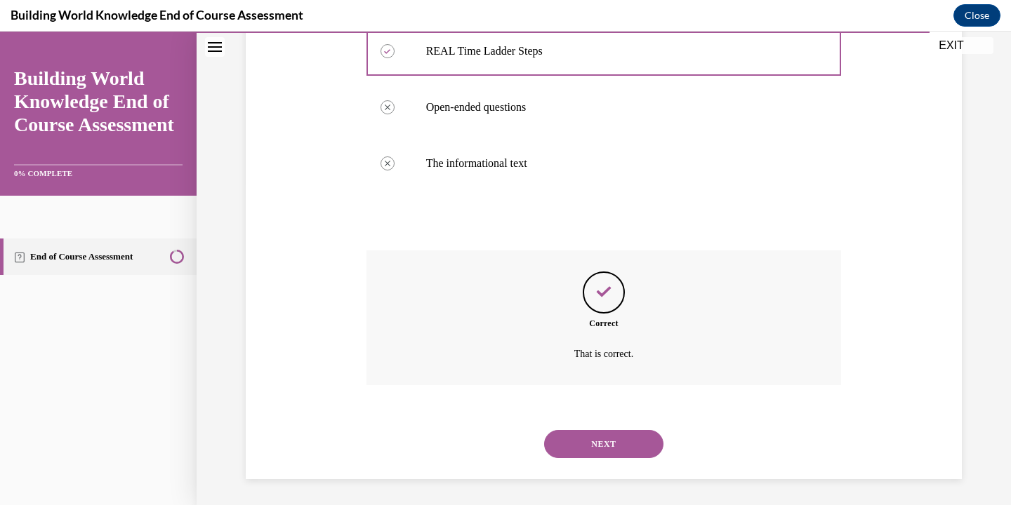
scroll to position [324, 0]
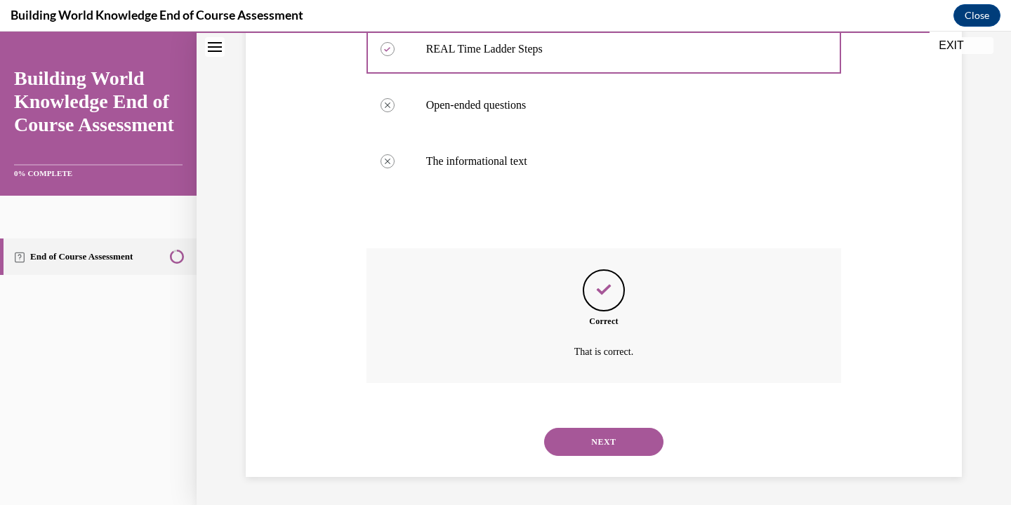
click at [603, 444] on button "NEXT" at bounding box center [603, 442] width 119 height 28
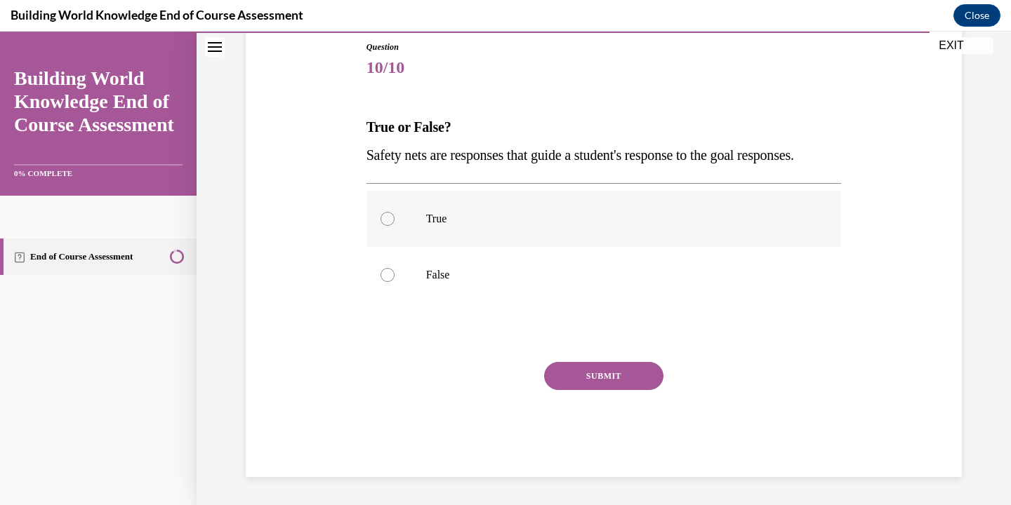
click at [474, 247] on label "True" at bounding box center [603, 219] width 475 height 56
click at [394, 226] on input "True" at bounding box center [387, 219] width 14 height 14
radio input "true"
click at [573, 390] on button "SUBMIT" at bounding box center [603, 376] width 119 height 28
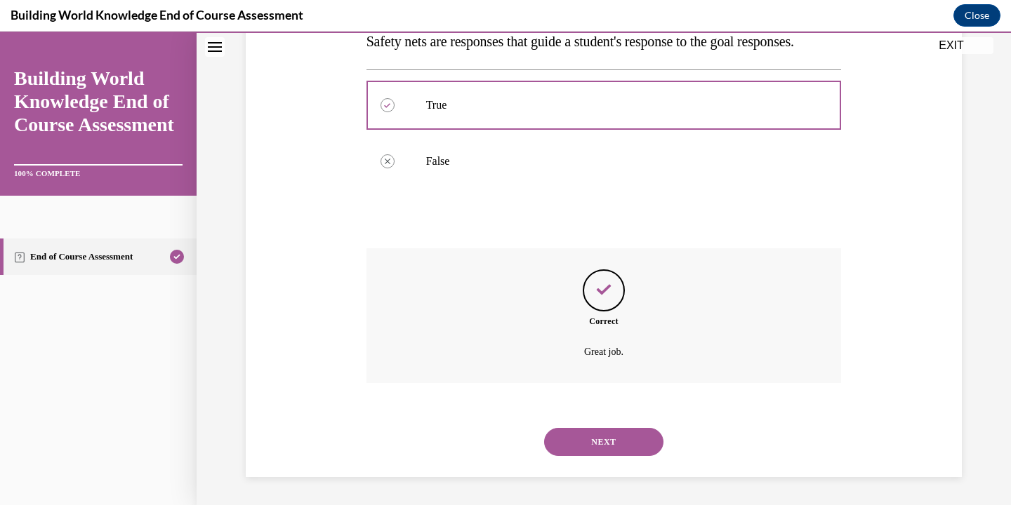
scroll to position [296, 0]
click at [596, 434] on button "NEXT" at bounding box center [603, 442] width 119 height 28
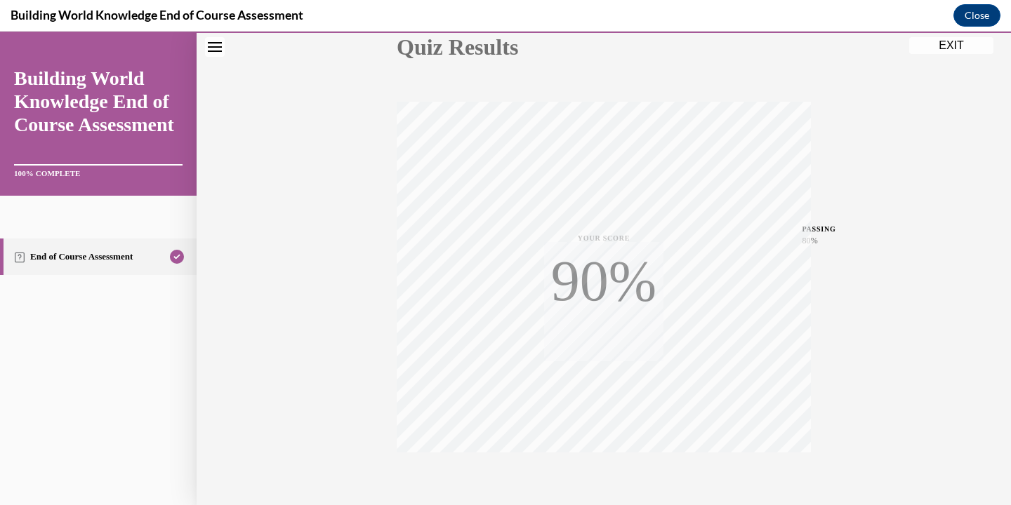
scroll to position [246, 0]
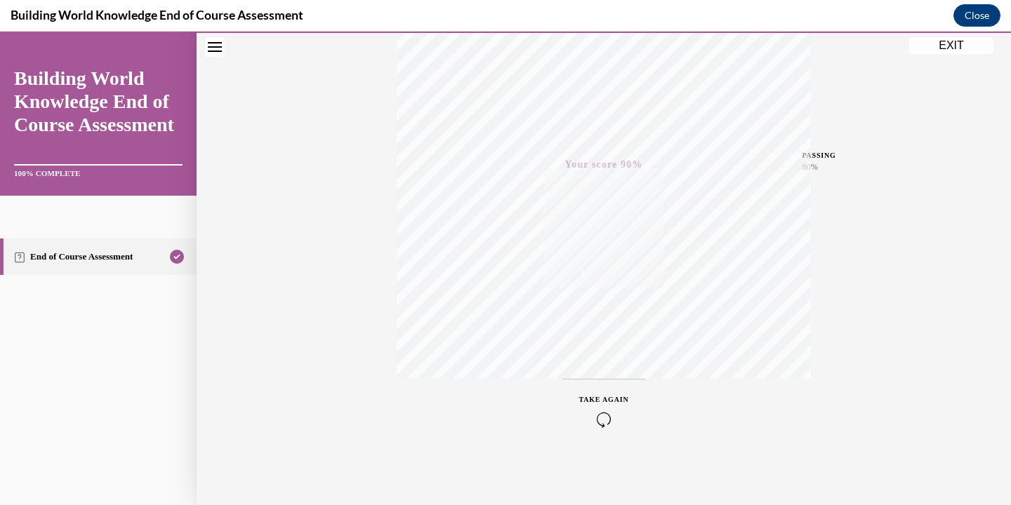
click at [926, 46] on button "EXIT" at bounding box center [951, 45] width 84 height 17
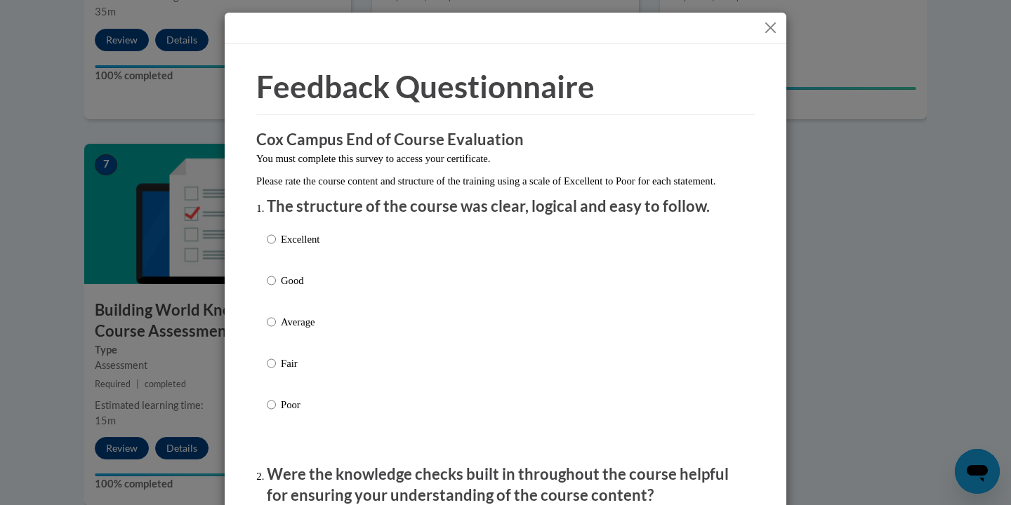
click at [298, 247] on p "Excellent" at bounding box center [300, 239] width 39 height 15
click at [276, 247] on input "Excellent" at bounding box center [271, 239] width 9 height 15
radio input "true"
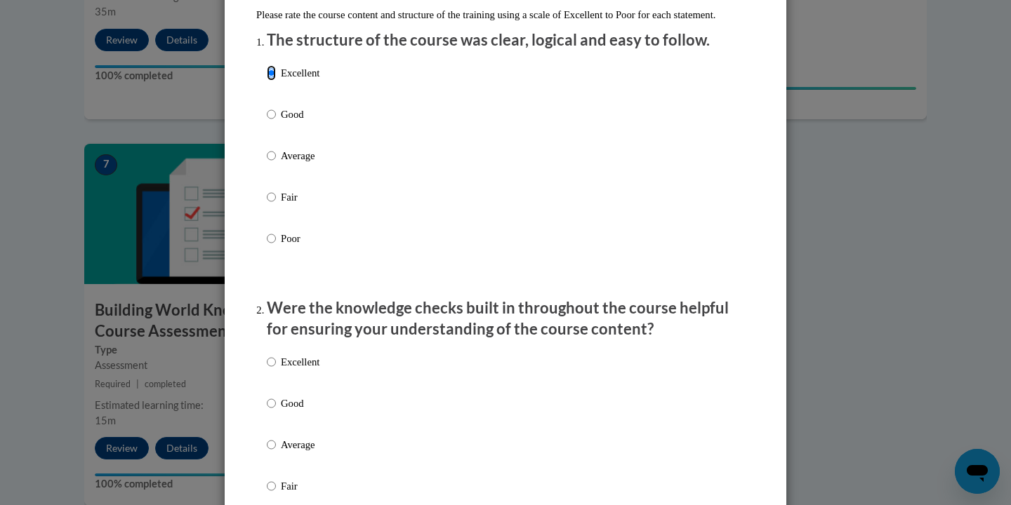
scroll to position [258, 0]
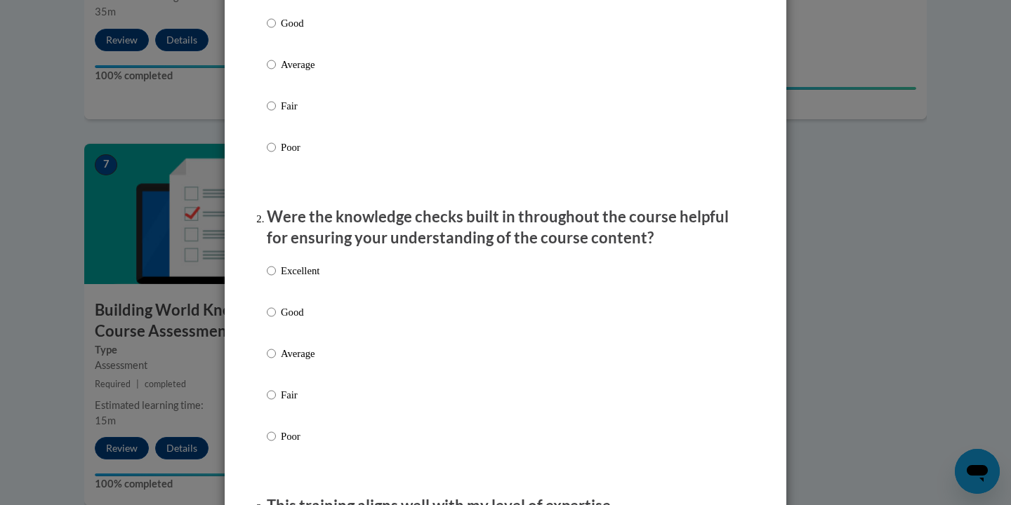
click at [304, 279] on p "Excellent" at bounding box center [300, 270] width 39 height 15
click at [276, 279] on input "Excellent" at bounding box center [271, 270] width 9 height 15
radio input "true"
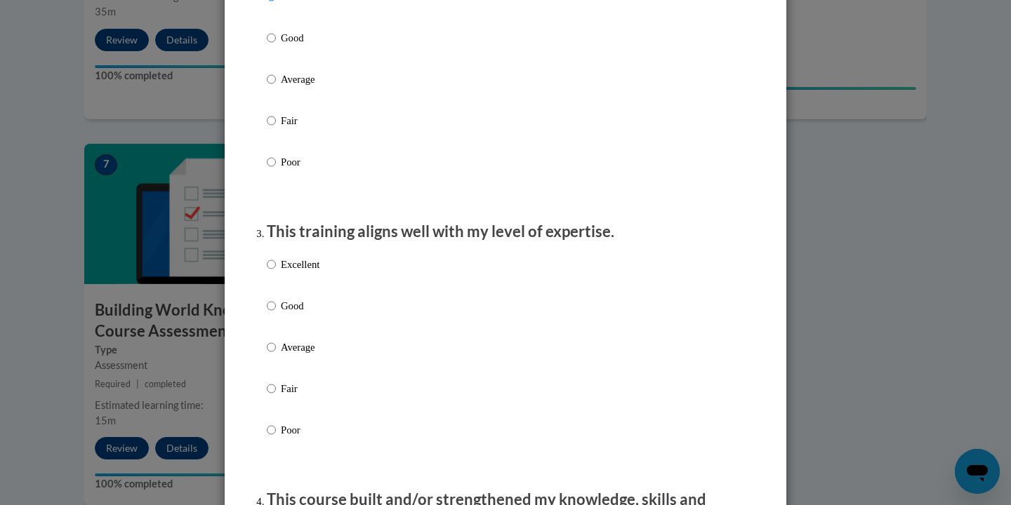
click at [304, 272] on p "Excellent" at bounding box center [300, 264] width 39 height 15
click at [276, 272] on input "Excellent" at bounding box center [271, 264] width 9 height 15
radio input "true"
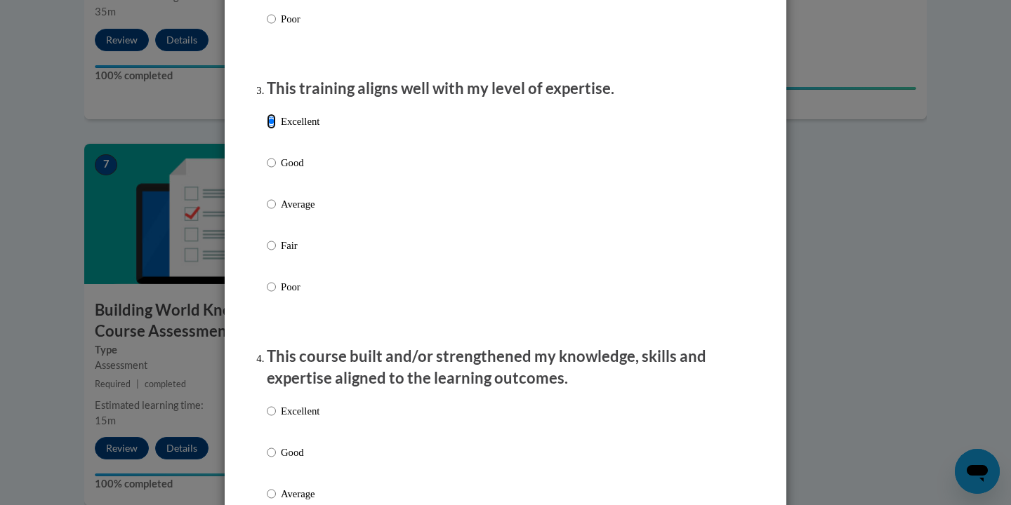
scroll to position [789, 0]
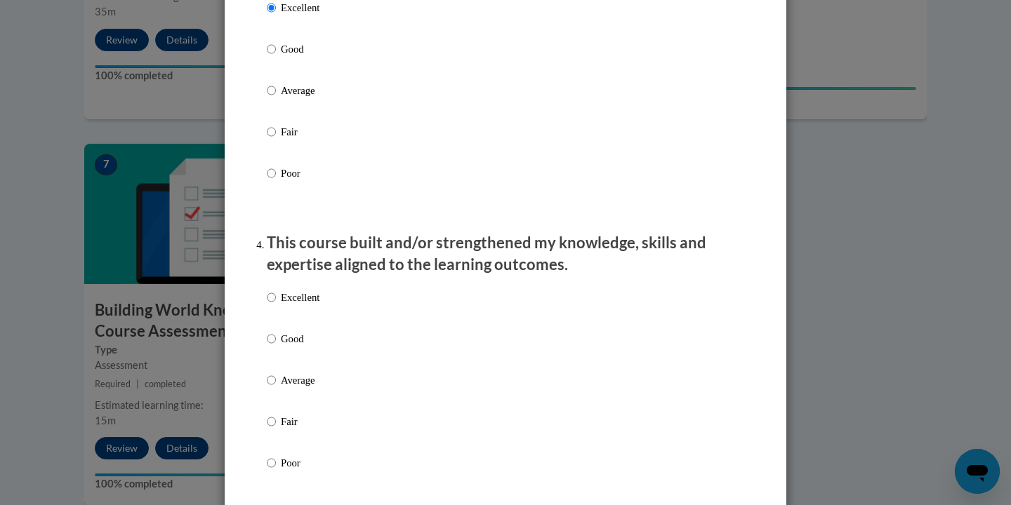
click at [307, 305] on p "Excellent" at bounding box center [300, 297] width 39 height 15
click at [276, 305] on input "Excellent" at bounding box center [271, 297] width 9 height 15
radio input "true"
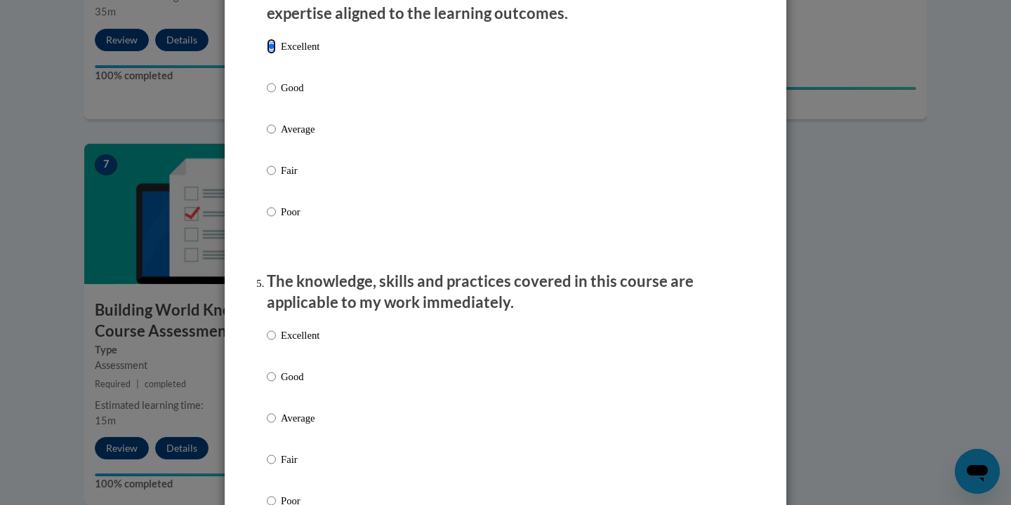
scroll to position [1071, 0]
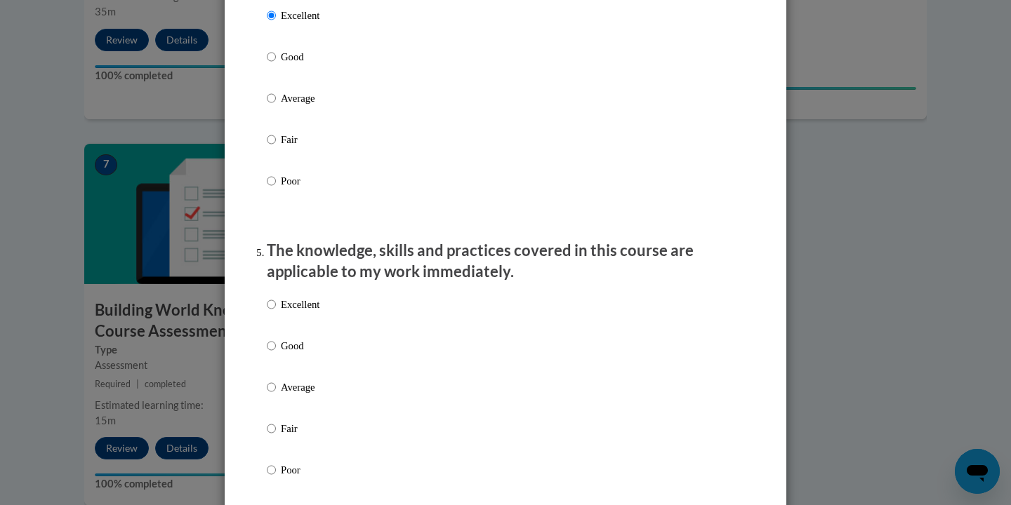
click at [308, 309] on div "Excellent Good Average Fair Poor" at bounding box center [293, 399] width 53 height 218
click at [308, 312] on p "Excellent" at bounding box center [300, 304] width 39 height 15
click at [276, 312] on input "Excellent" at bounding box center [271, 304] width 9 height 15
radio input "true"
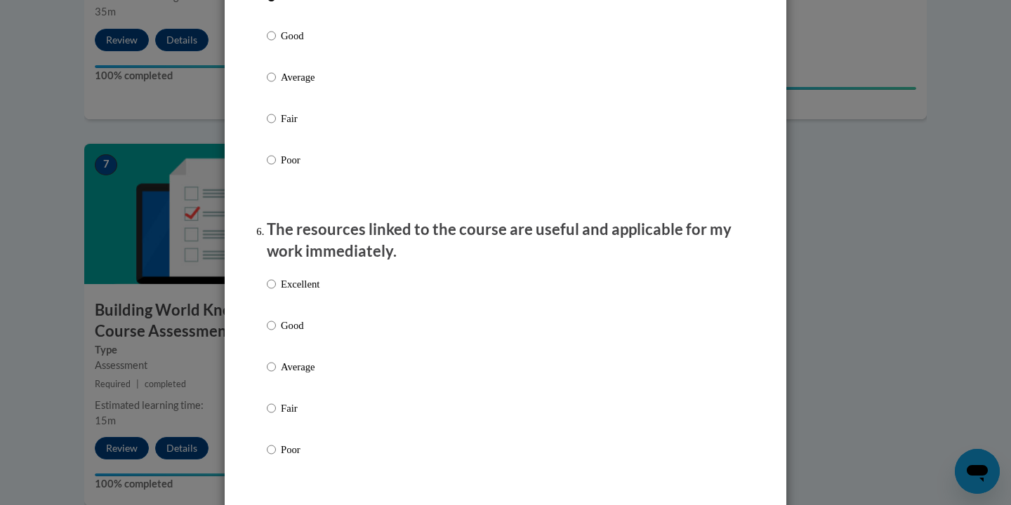
scroll to position [1382, 0]
click at [307, 291] on p "Excellent" at bounding box center [300, 283] width 39 height 15
click at [276, 291] on input "Excellent" at bounding box center [271, 283] width 9 height 15
radio input "true"
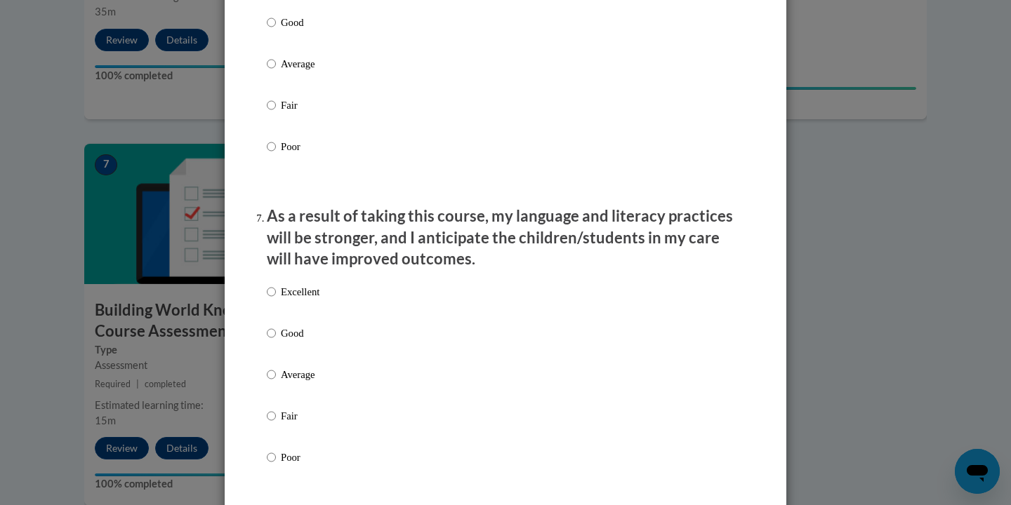
scroll to position [1686, 0]
click at [309, 298] on p "Excellent" at bounding box center [300, 289] width 39 height 15
click at [276, 298] on input "Excellent" at bounding box center [271, 289] width 9 height 15
radio input "true"
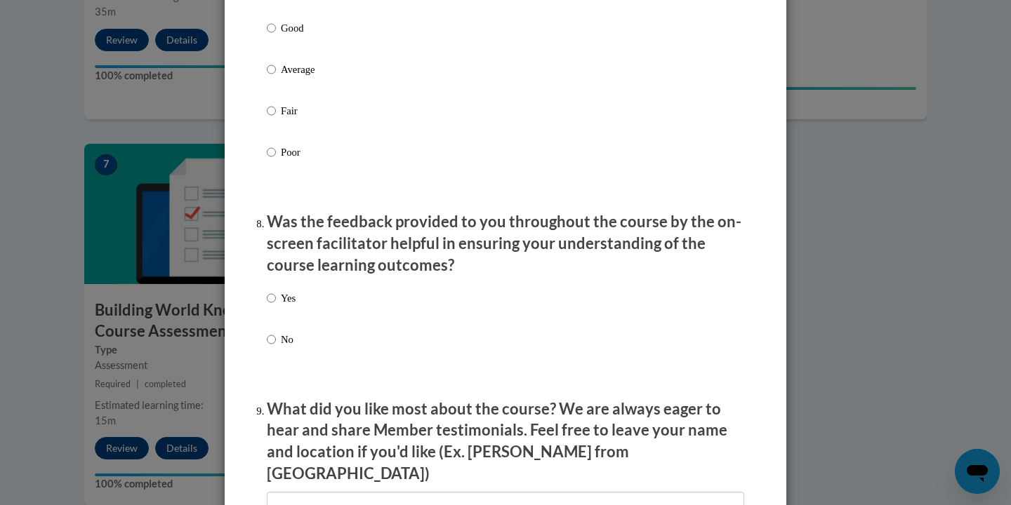
scroll to position [1994, 0]
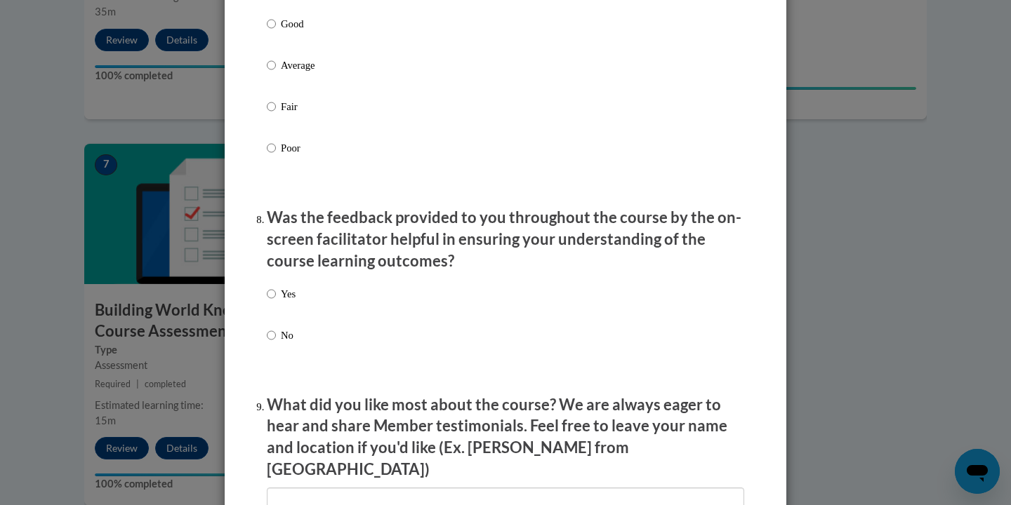
click at [284, 302] on p "Yes" at bounding box center [288, 293] width 15 height 15
click at [276, 302] on input "Yes" at bounding box center [271, 293] width 9 height 15
radio input "true"
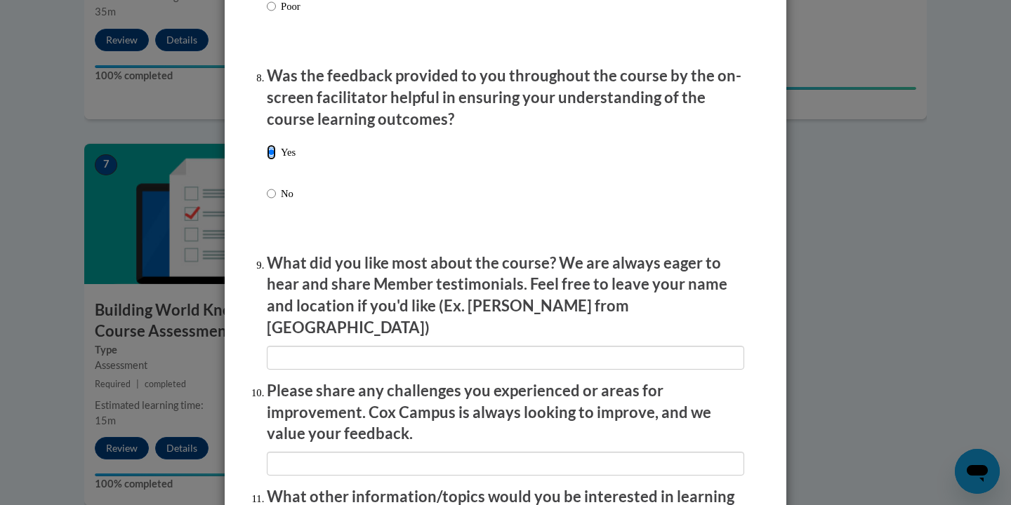
scroll to position [2137, 0]
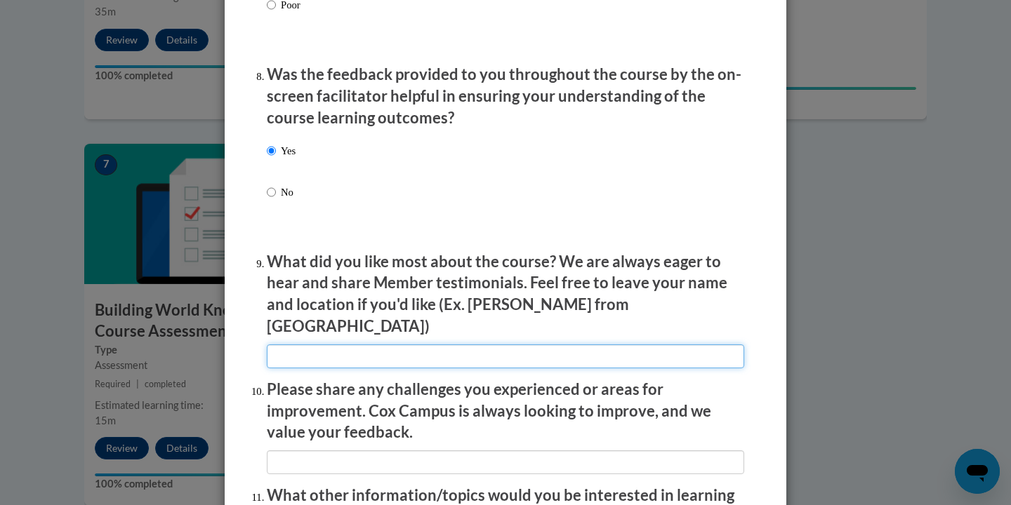
click at [315, 348] on input "textbox" at bounding box center [505, 357] width 477 height 24
click at [383, 352] on input "textbox" at bounding box center [505, 357] width 477 height 24
click at [386, 351] on input "textbox" at bounding box center [505, 357] width 477 height 24
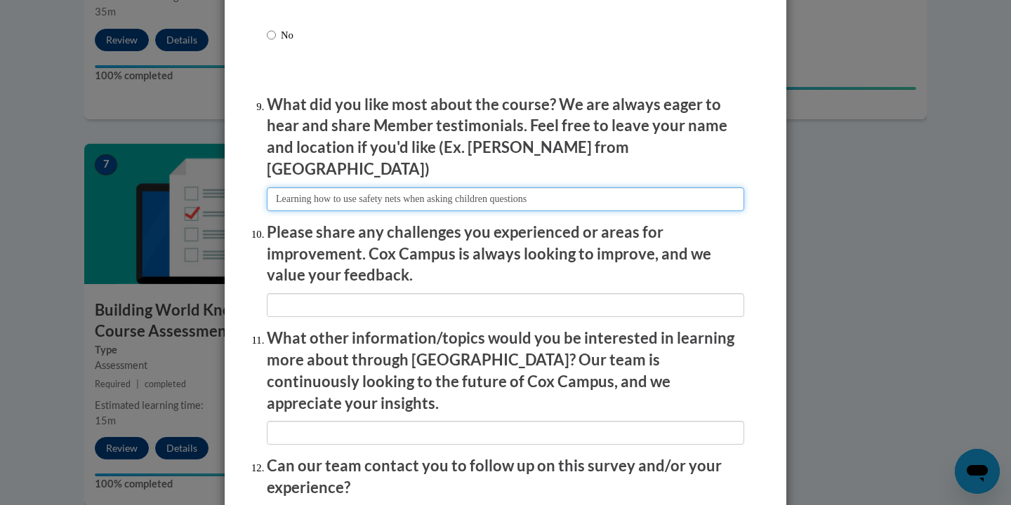
scroll to position [2295, 0]
type input "Learning how to use safety nets when asking children questions"
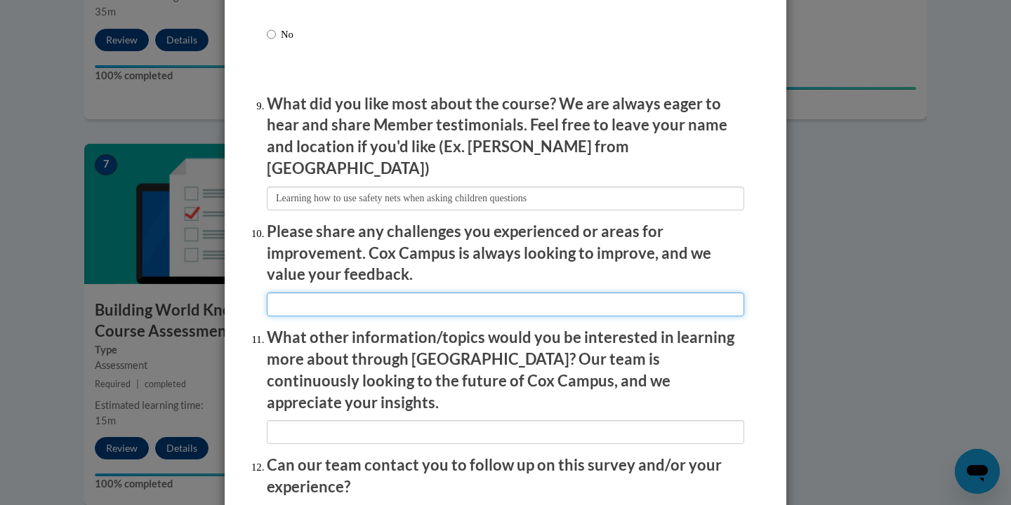
click at [511, 303] on input "textbox" at bounding box center [505, 305] width 477 height 24
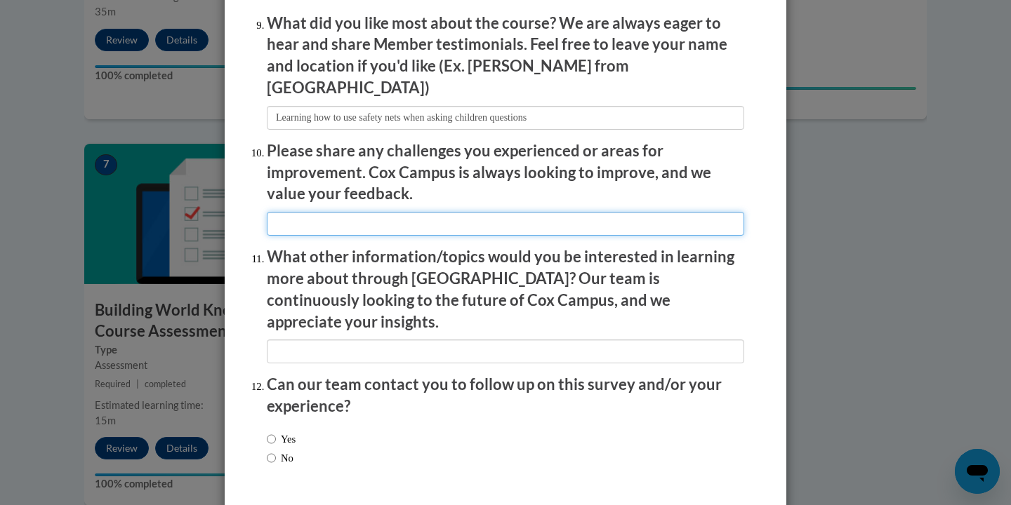
scroll to position [2414, 0]
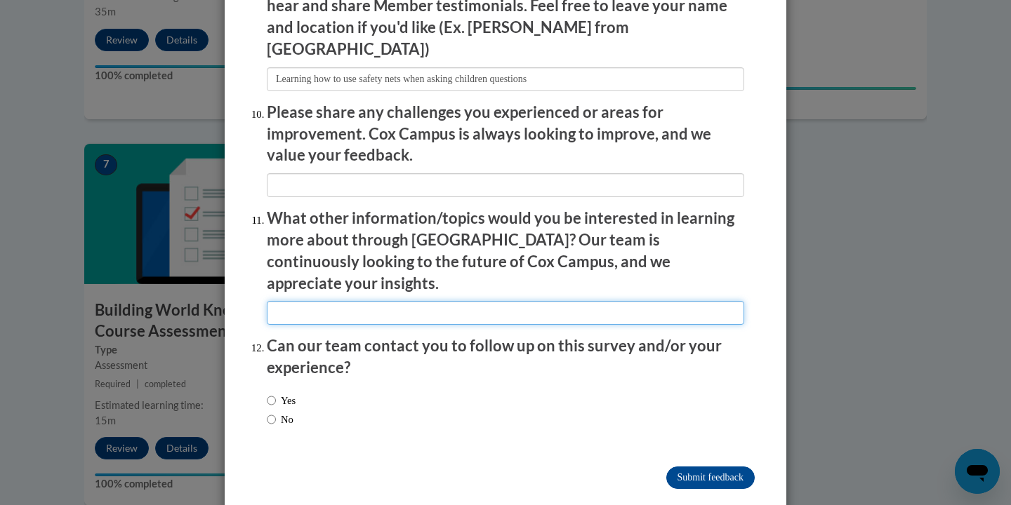
click at [422, 301] on input "textbox" at bounding box center [505, 313] width 477 height 24
type input "Special needs children"
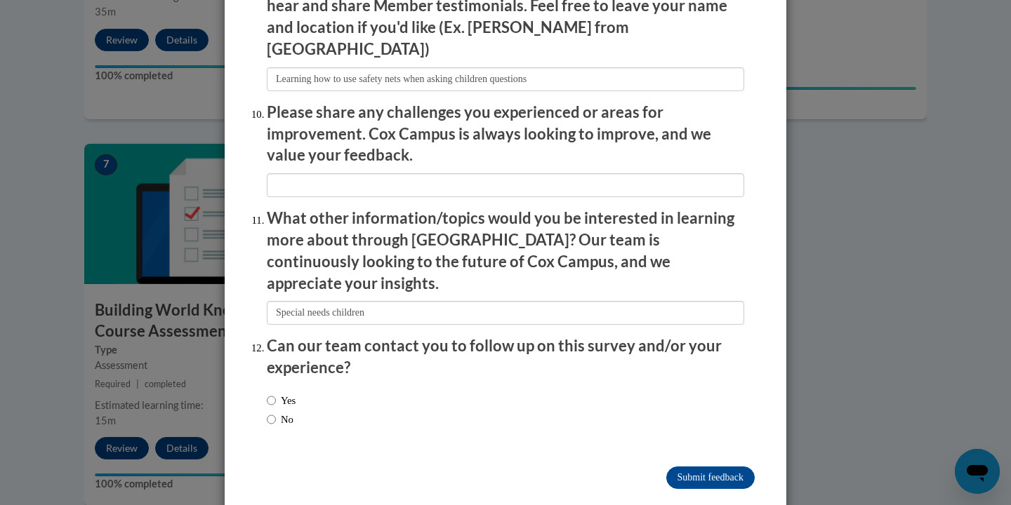
click at [284, 412] on label "No" at bounding box center [280, 419] width 27 height 15
click at [276, 412] on input "No" at bounding box center [271, 419] width 9 height 15
radio input "true"
click at [680, 467] on input "Submit feedback" at bounding box center [710, 478] width 88 height 22
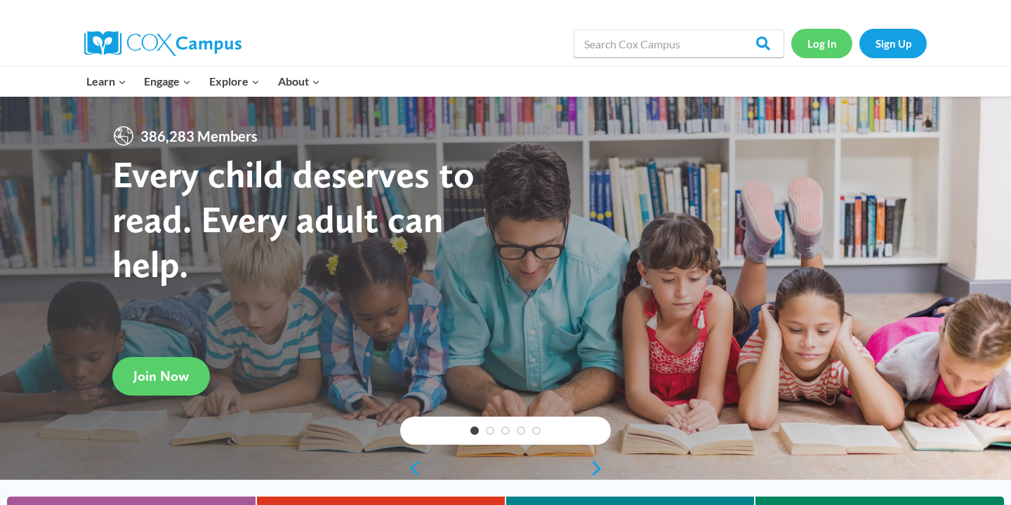
click at [819, 39] on link "Log In" at bounding box center [821, 43] width 61 height 29
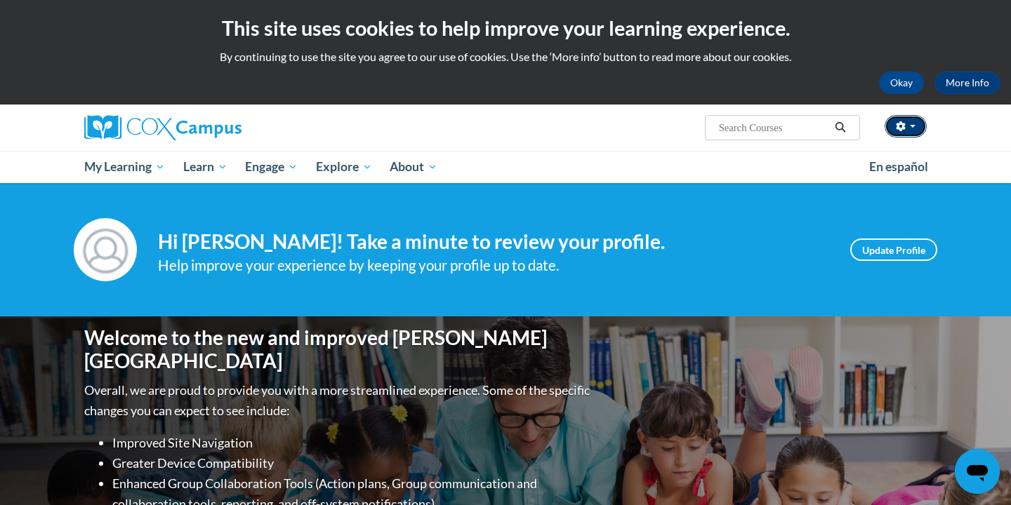
click at [894, 125] on button "button" at bounding box center [905, 126] width 42 height 22
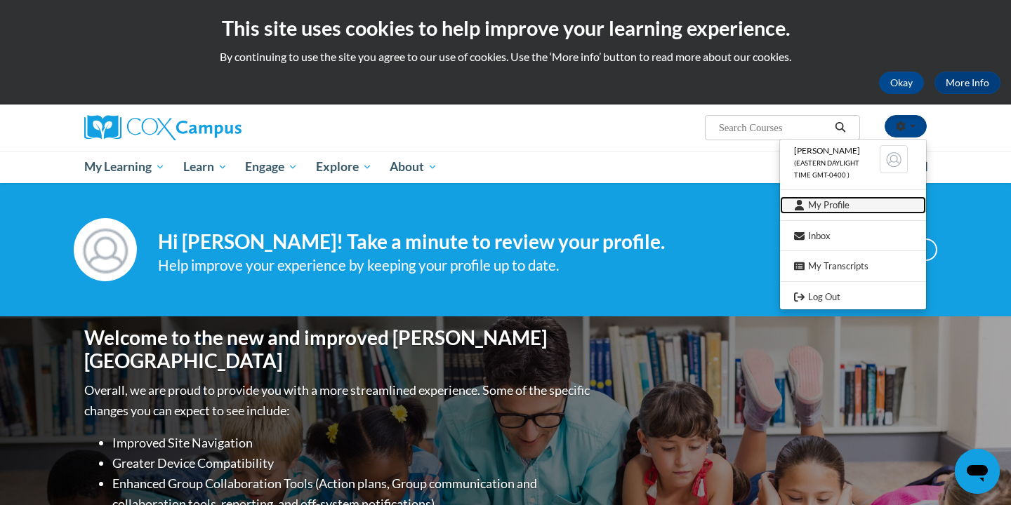
click at [851, 203] on link "My Profile" at bounding box center [853, 205] width 146 height 18
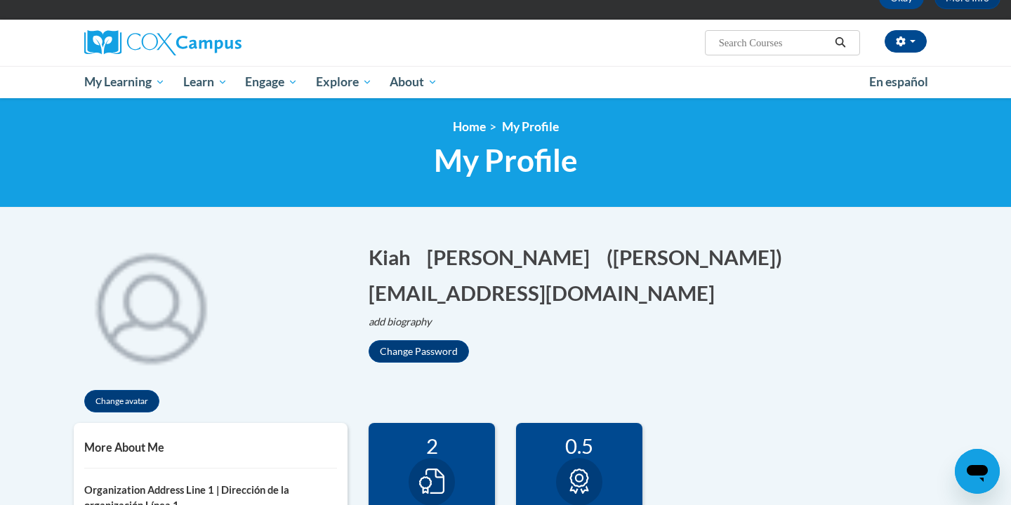
scroll to position [95, 0]
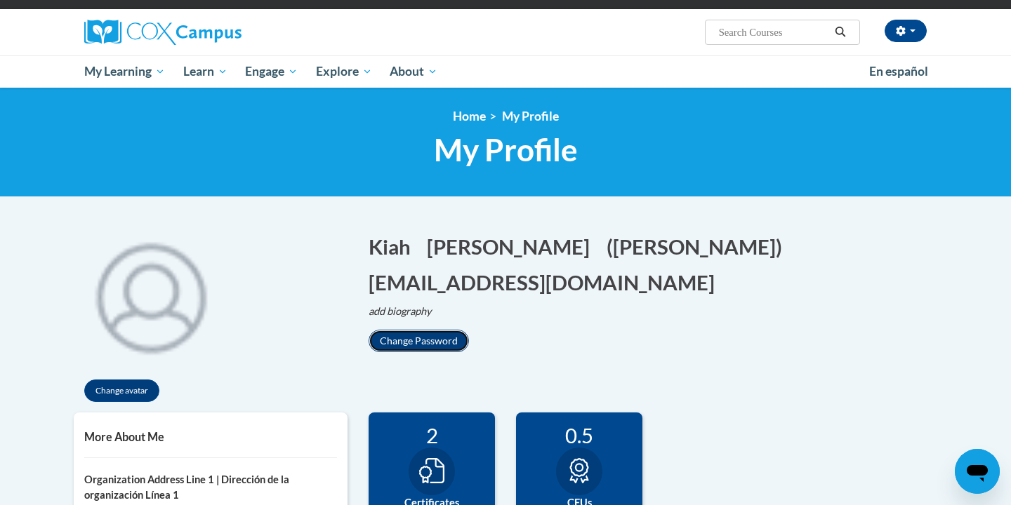
click at [448, 335] on button "Change Password" at bounding box center [418, 341] width 100 height 22
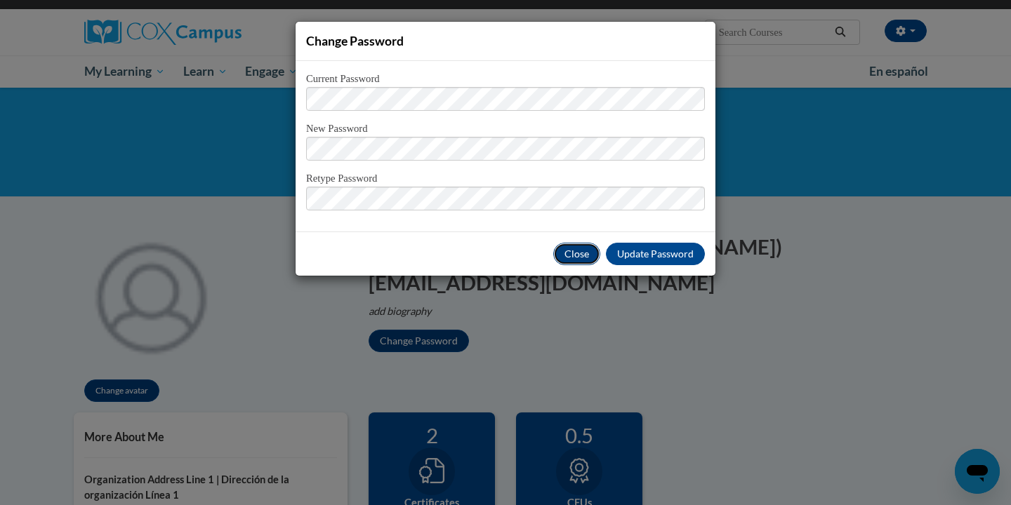
click at [587, 248] on button "Close" at bounding box center [576, 254] width 47 height 22
